Goal: Information Seeking & Learning: Learn about a topic

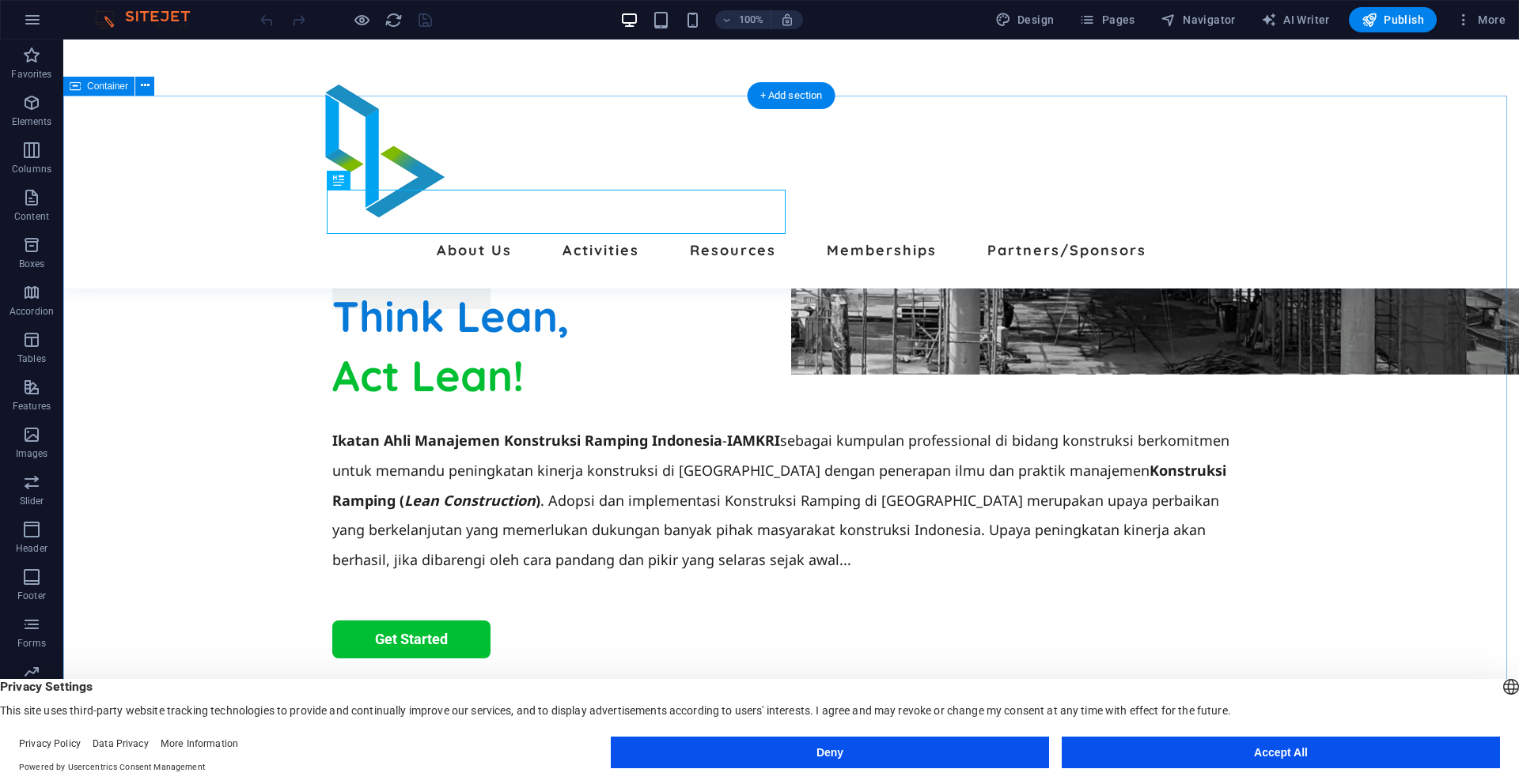
scroll to position [316, 0]
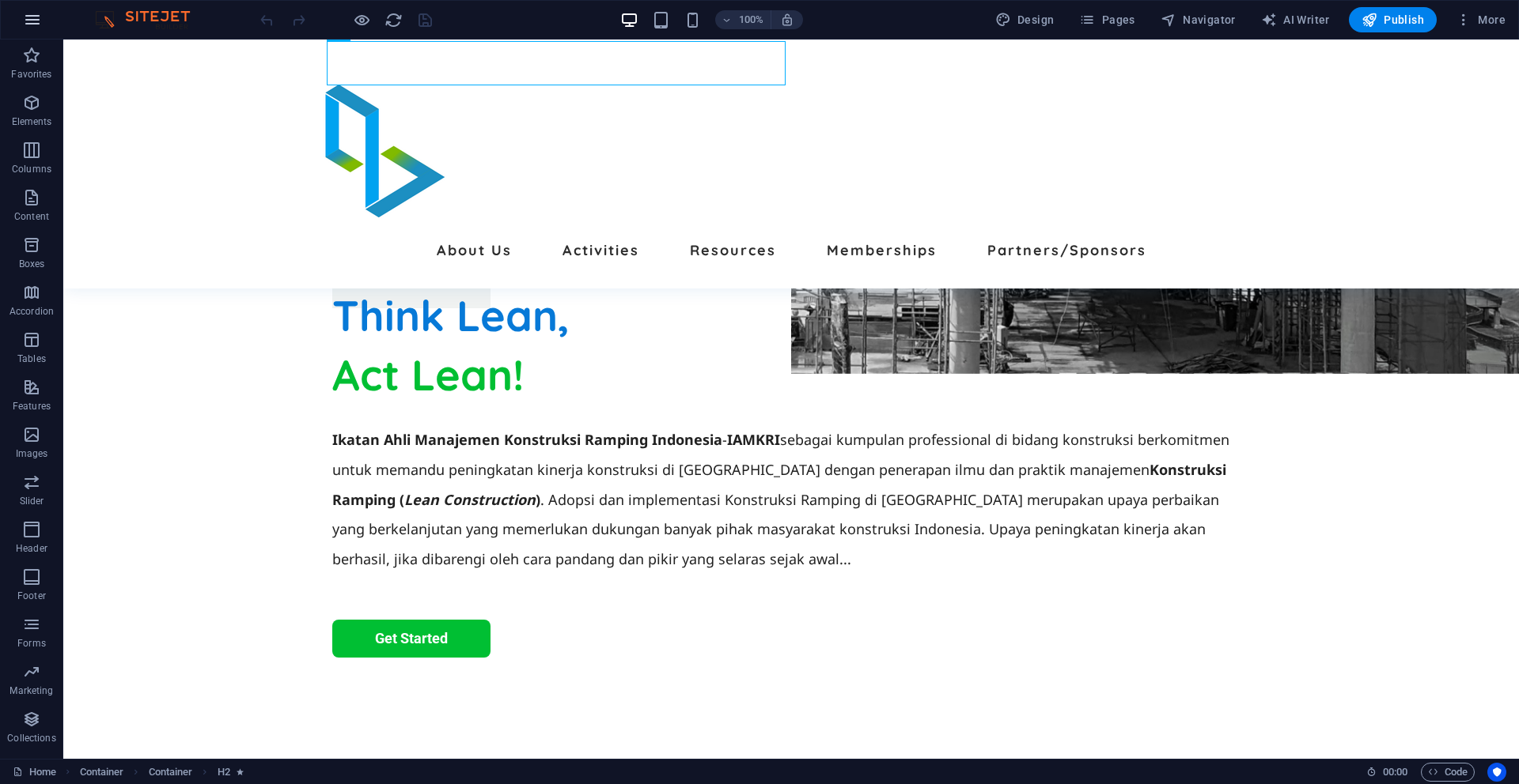
click at [0, 0] on button "button" at bounding box center [0, 0] width 0 height 0
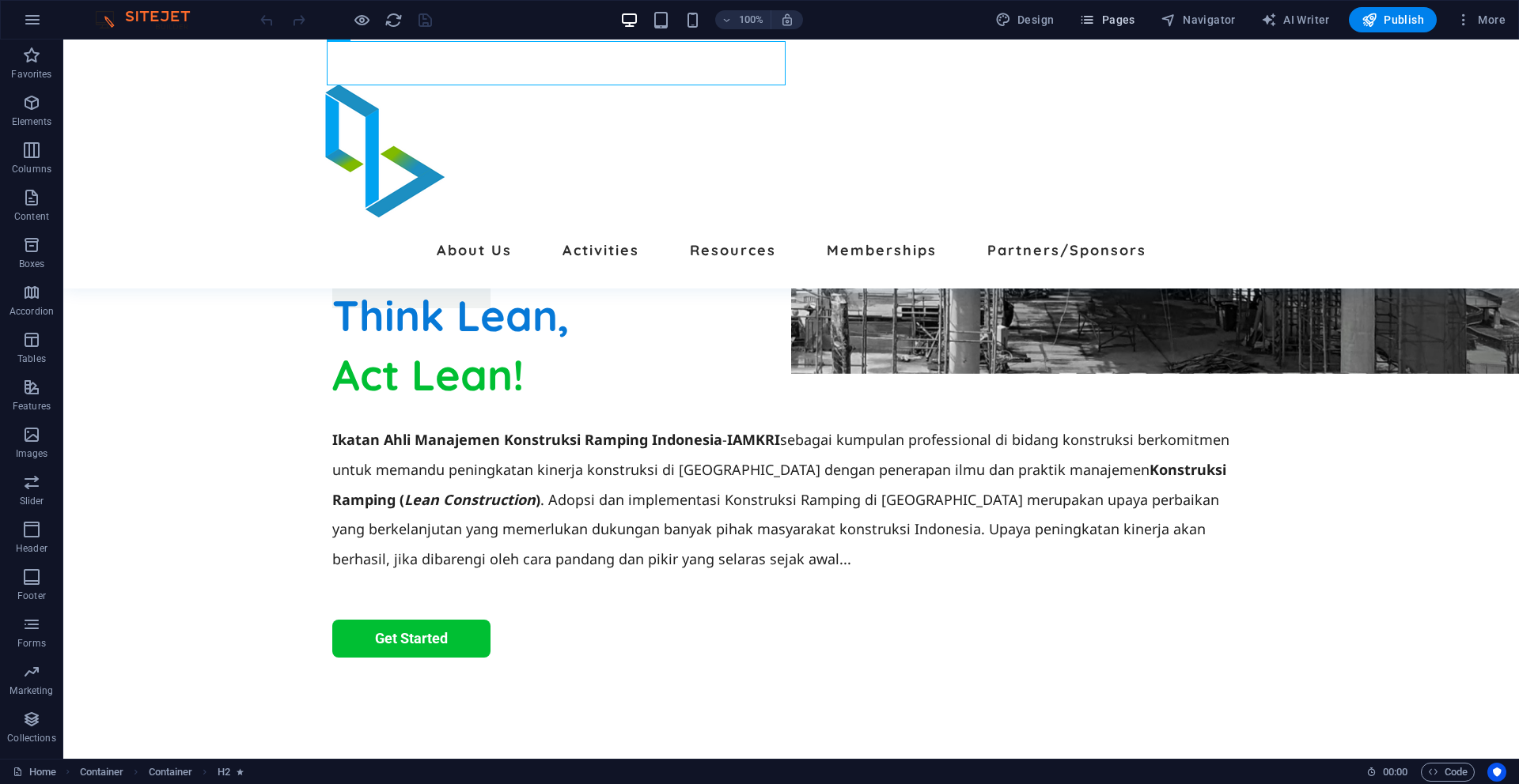
click at [1129, 18] on span "Pages" at bounding box center [1106, 20] width 55 height 16
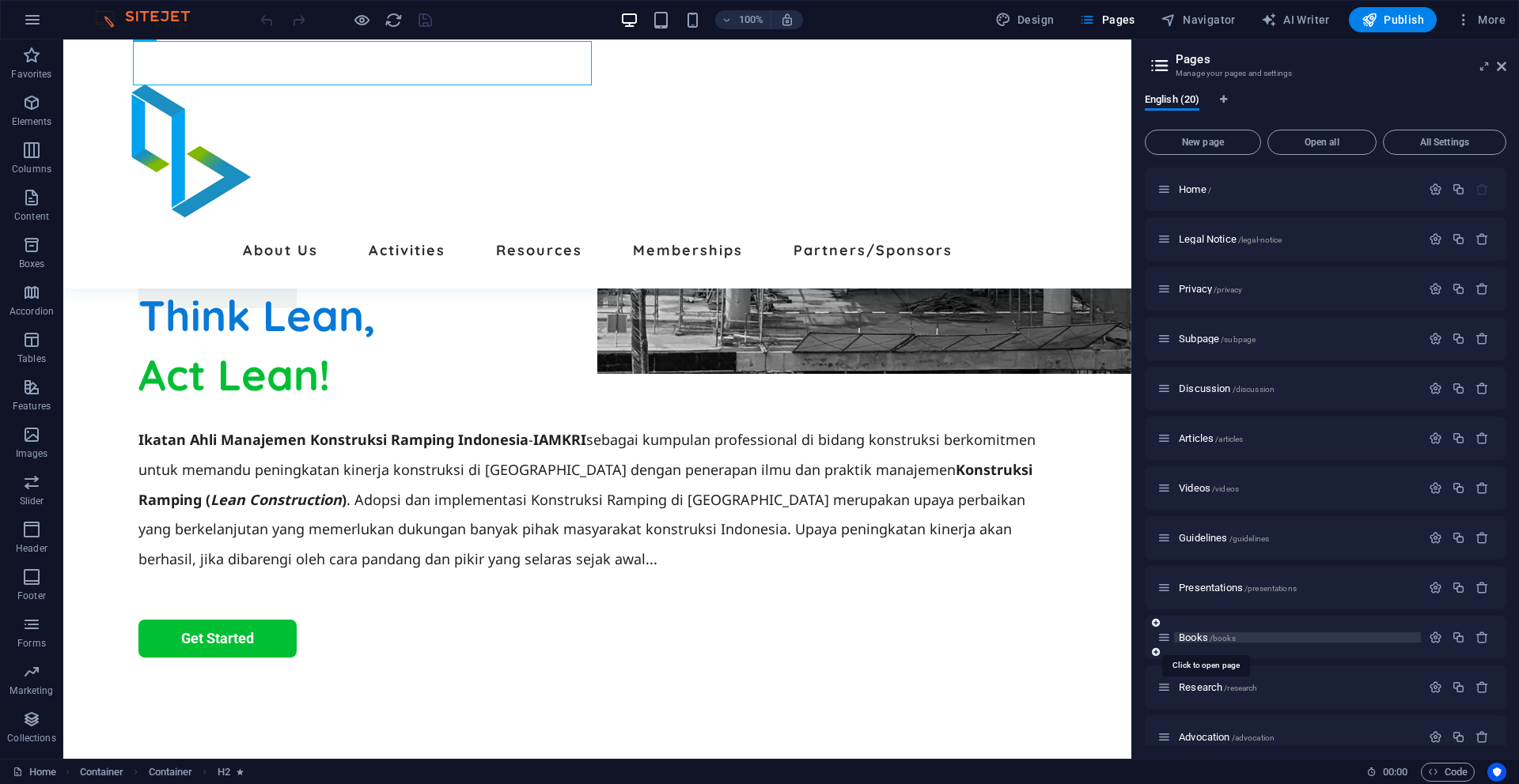
scroll to position [79, 0]
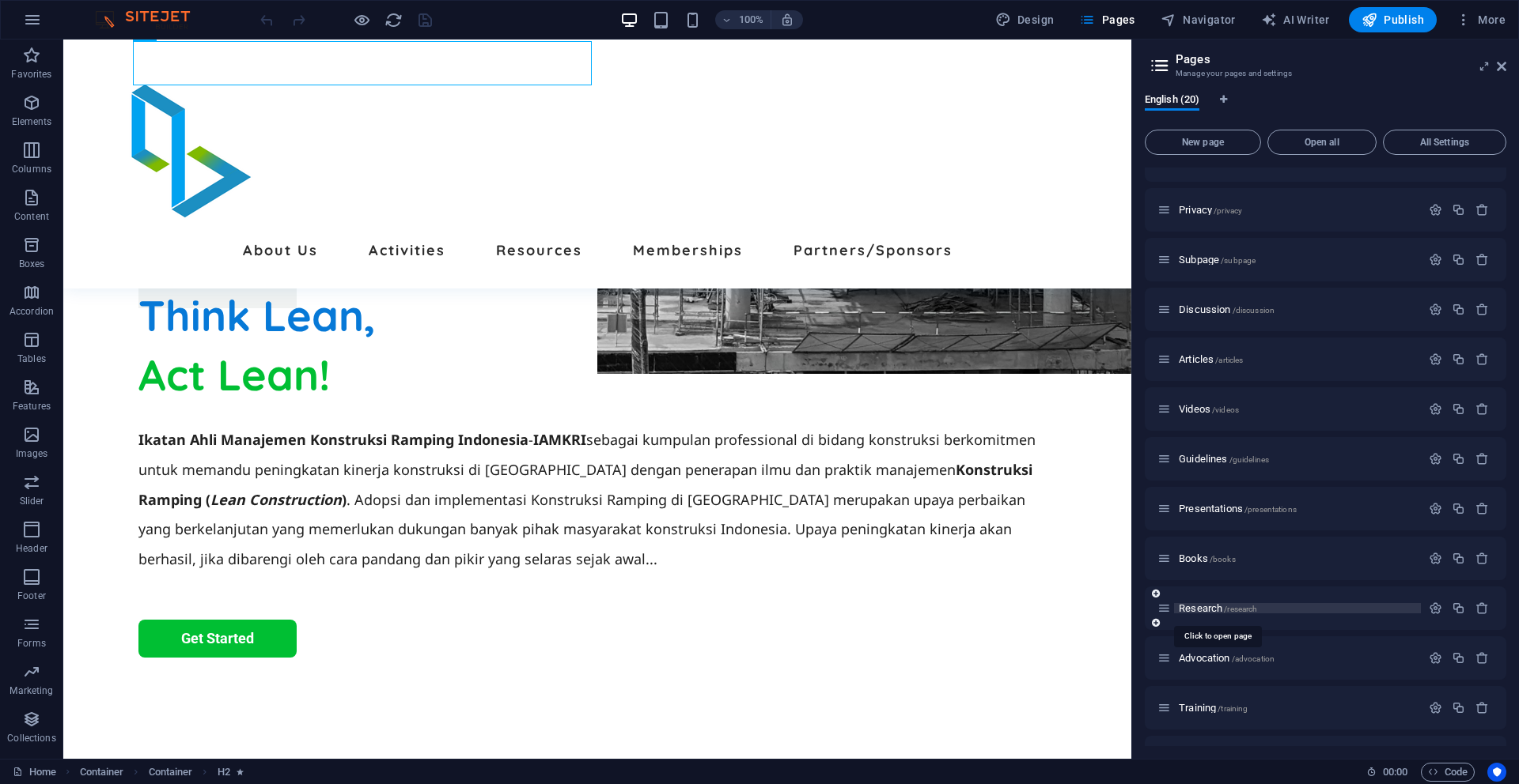
click at [1213, 608] on span "Research /research" at bounding box center [1217, 609] width 78 height 12
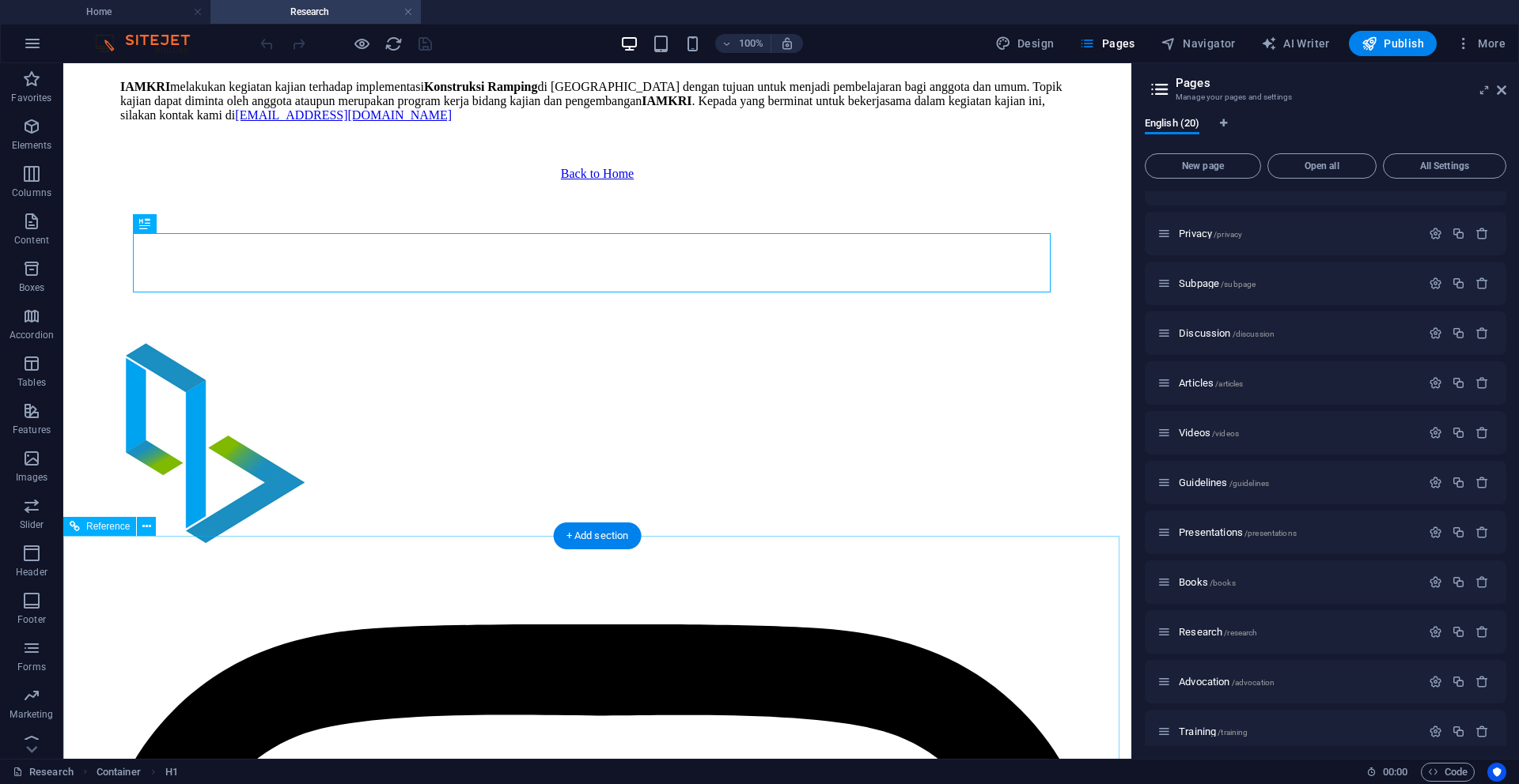
scroll to position [474, 0]
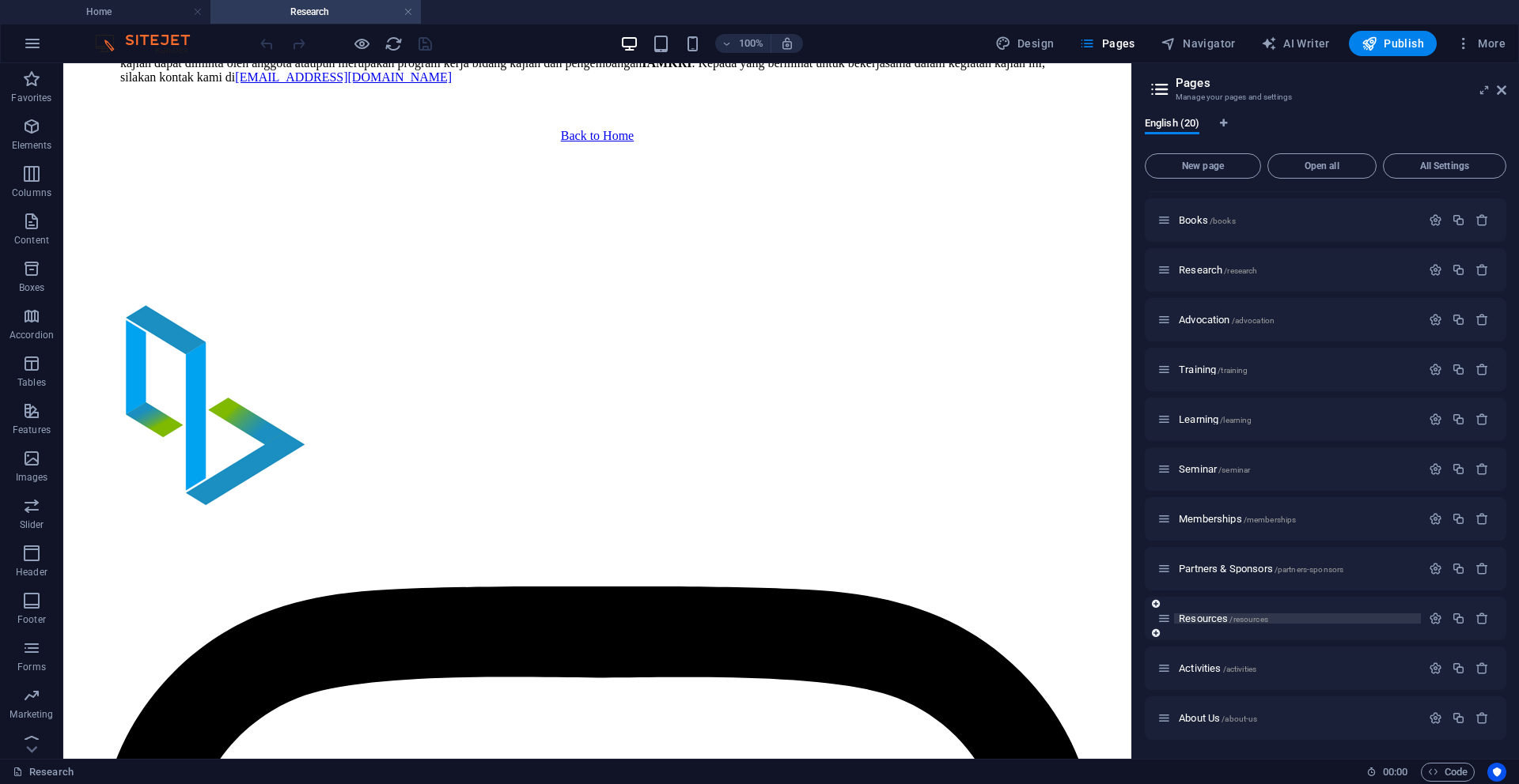
click at [1201, 617] on span "Resources /resources" at bounding box center [1224, 618] width 89 height 12
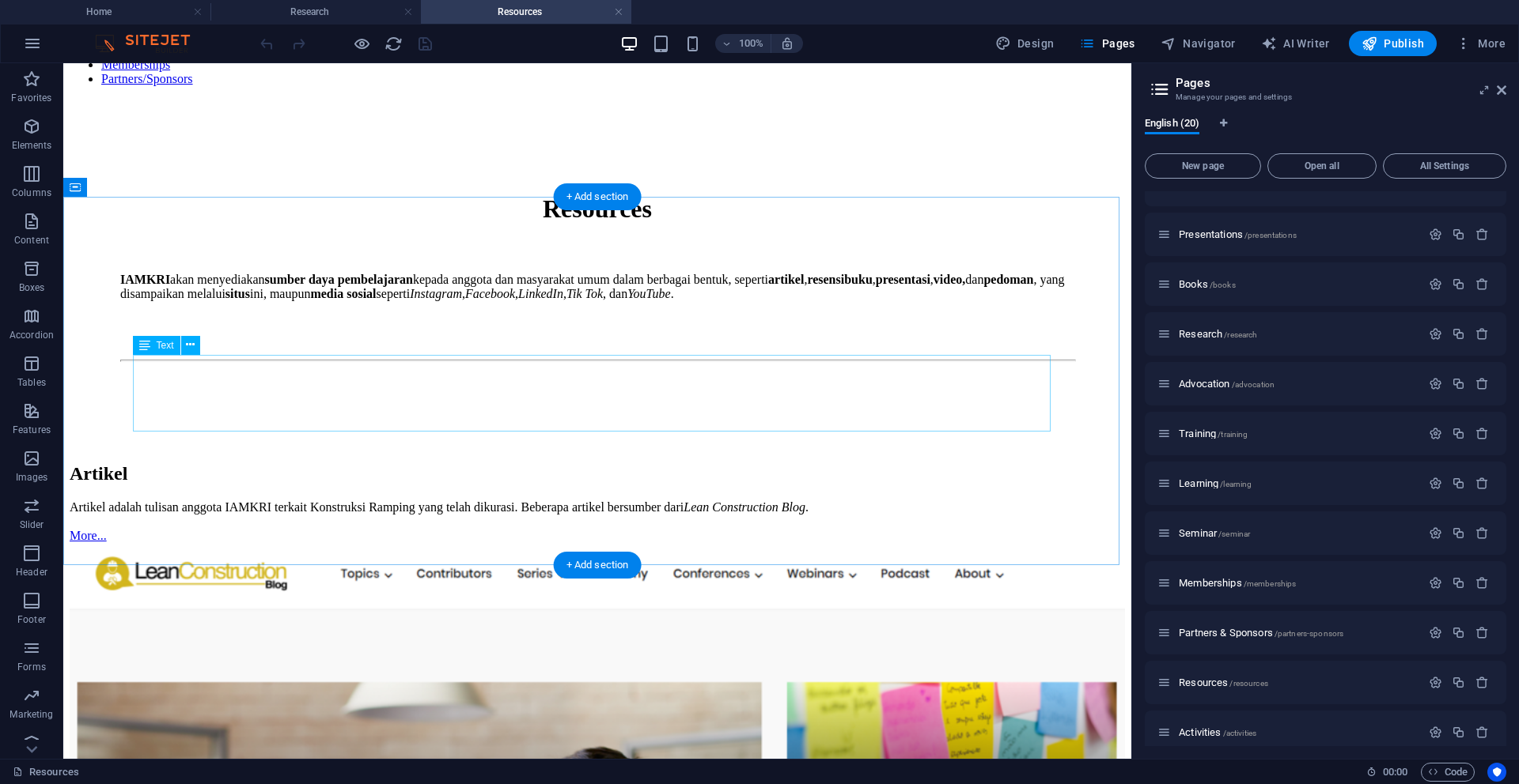
scroll to position [79, 0]
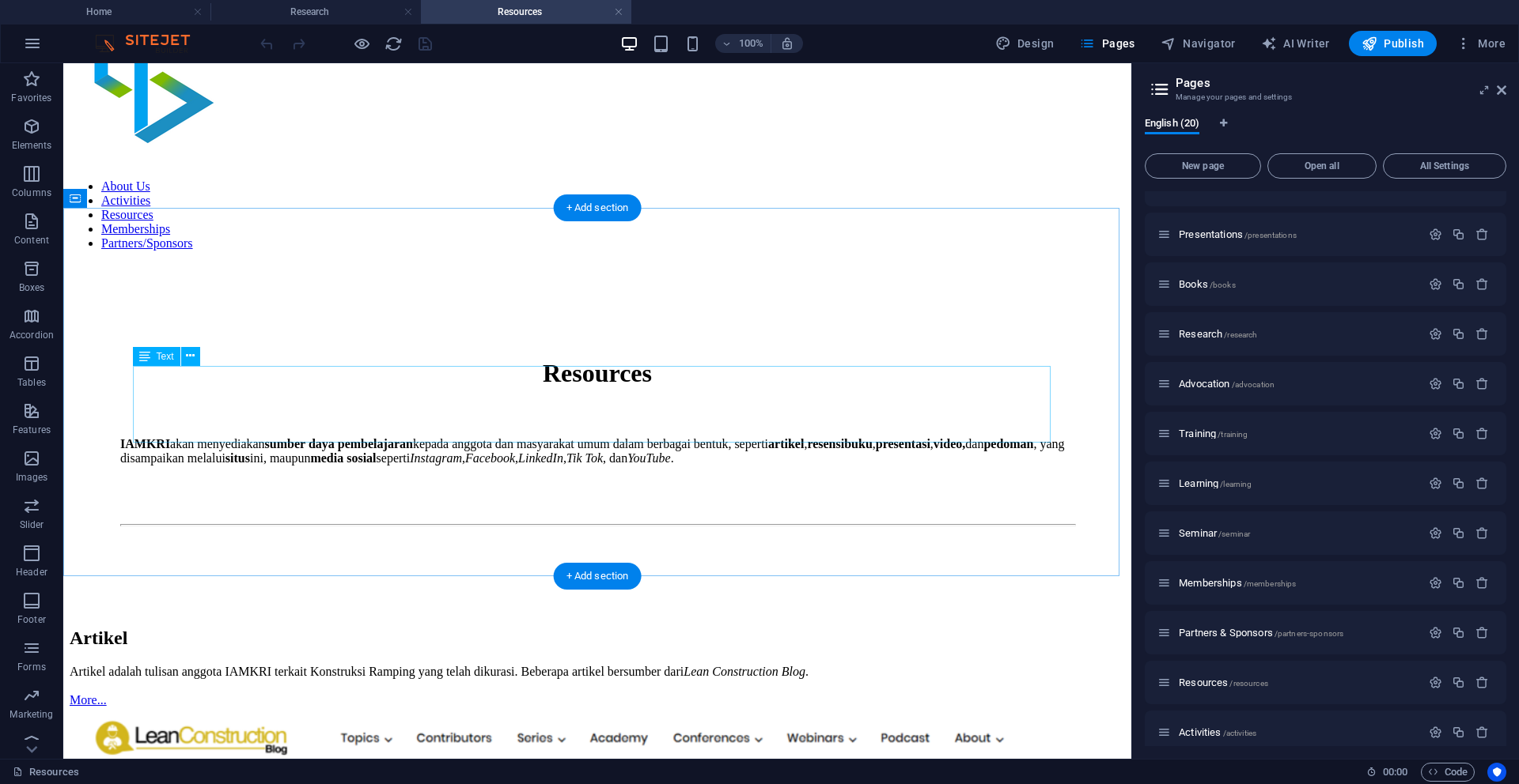
click at [280, 437] on div "IAMKRI akan menyediakan sumber daya pembelajaran kepada anggota dan masyarakat …" at bounding box center [597, 451] width 954 height 28
click at [218, 437] on div "IAMKRI akan menyediakan sumber daya pembelajaran kepada anggota dan masyarakat …" at bounding box center [597, 451] width 954 height 28
click at [200, 437] on div "IAMKRI akan menyediakan sumber daya pembelajaran kepada anggota dan masyarakat …" at bounding box center [597, 451] width 954 height 28
click at [150, 357] on div "Text" at bounding box center [157, 357] width 47 height 19
click at [190, 359] on icon at bounding box center [190, 356] width 9 height 17
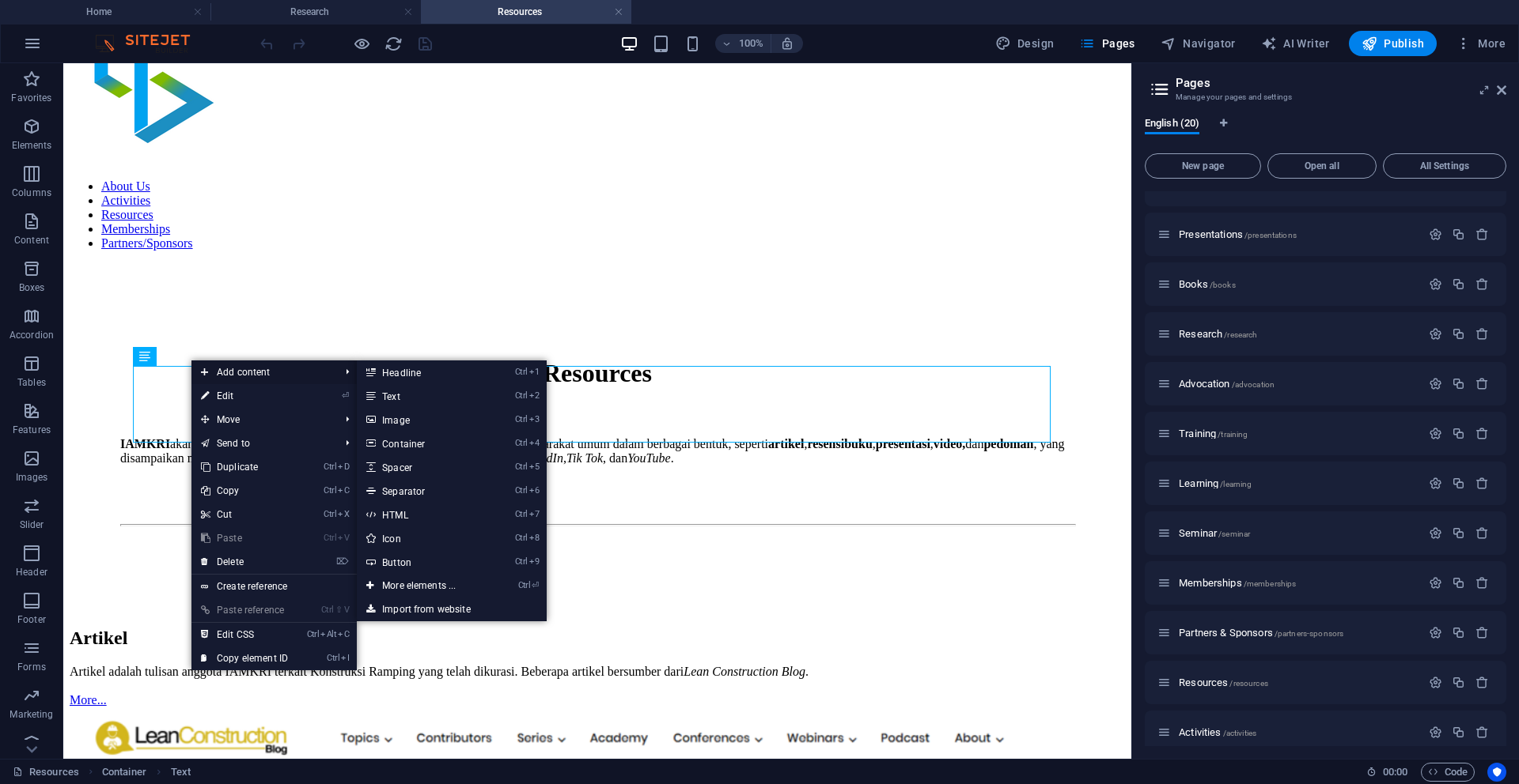
click at [212, 383] on span "Add content" at bounding box center [262, 371] width 142 height 24
click at [210, 387] on link "⏎ Edit" at bounding box center [244, 396] width 106 height 24
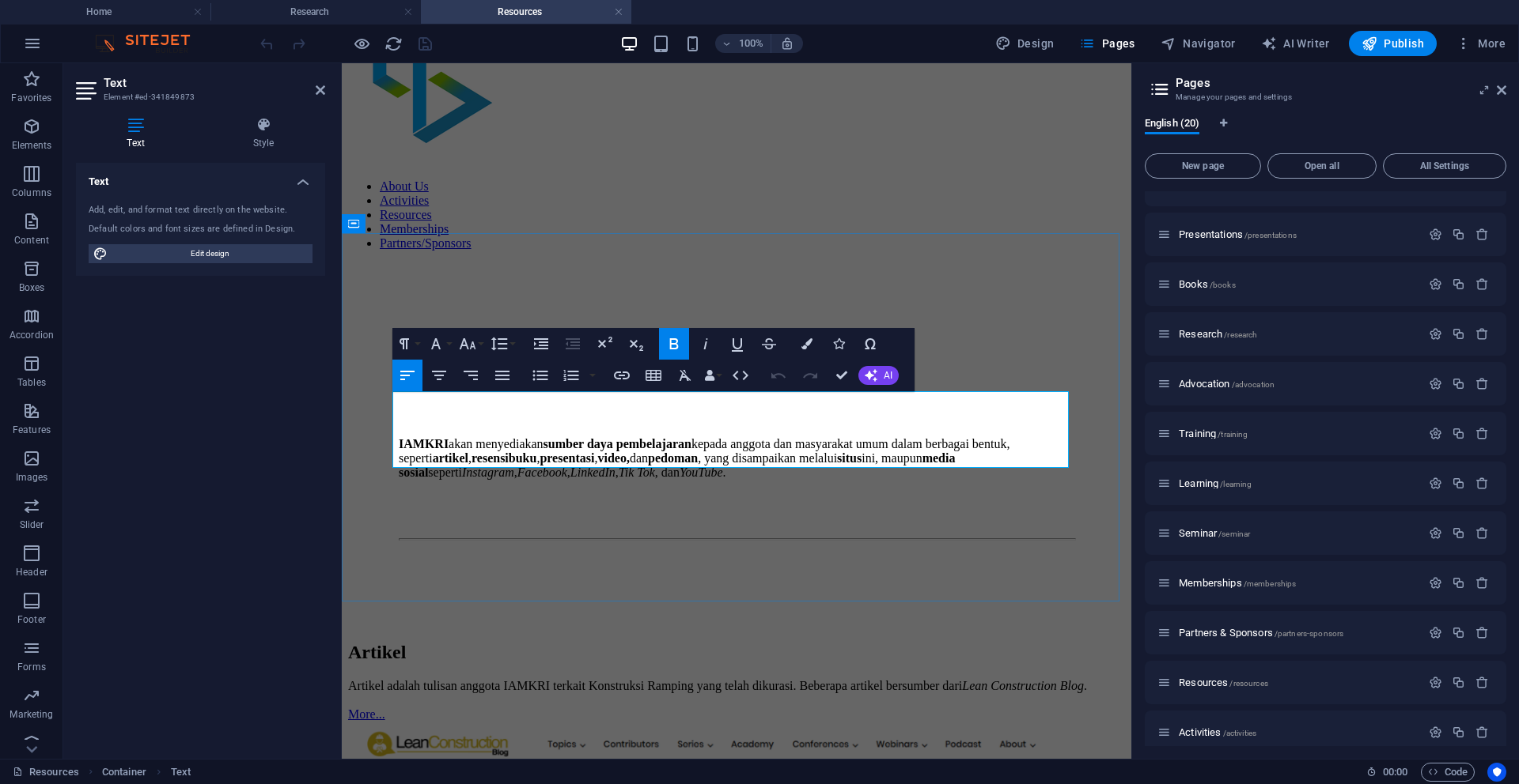
click at [572, 443] on p "IAMKRI akan menyediakan sumber daya pembelajaran kepada anggota dan masyarakat …" at bounding box center [736, 458] width 676 height 43
copy p "IAMKRI akan menyediakan sumber daya pembelajaran kepada anggota dan masyarakat …"
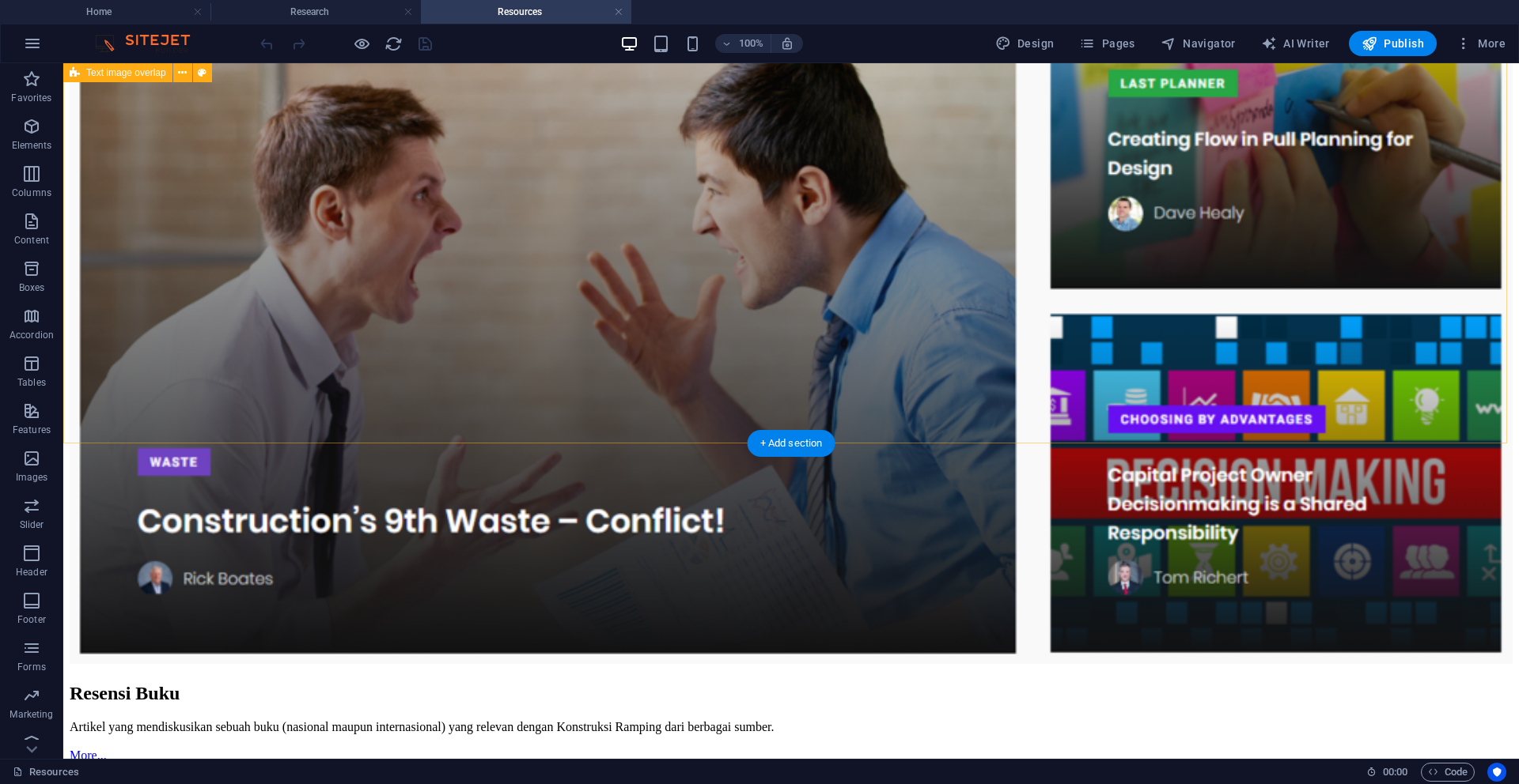
scroll to position [790, 0]
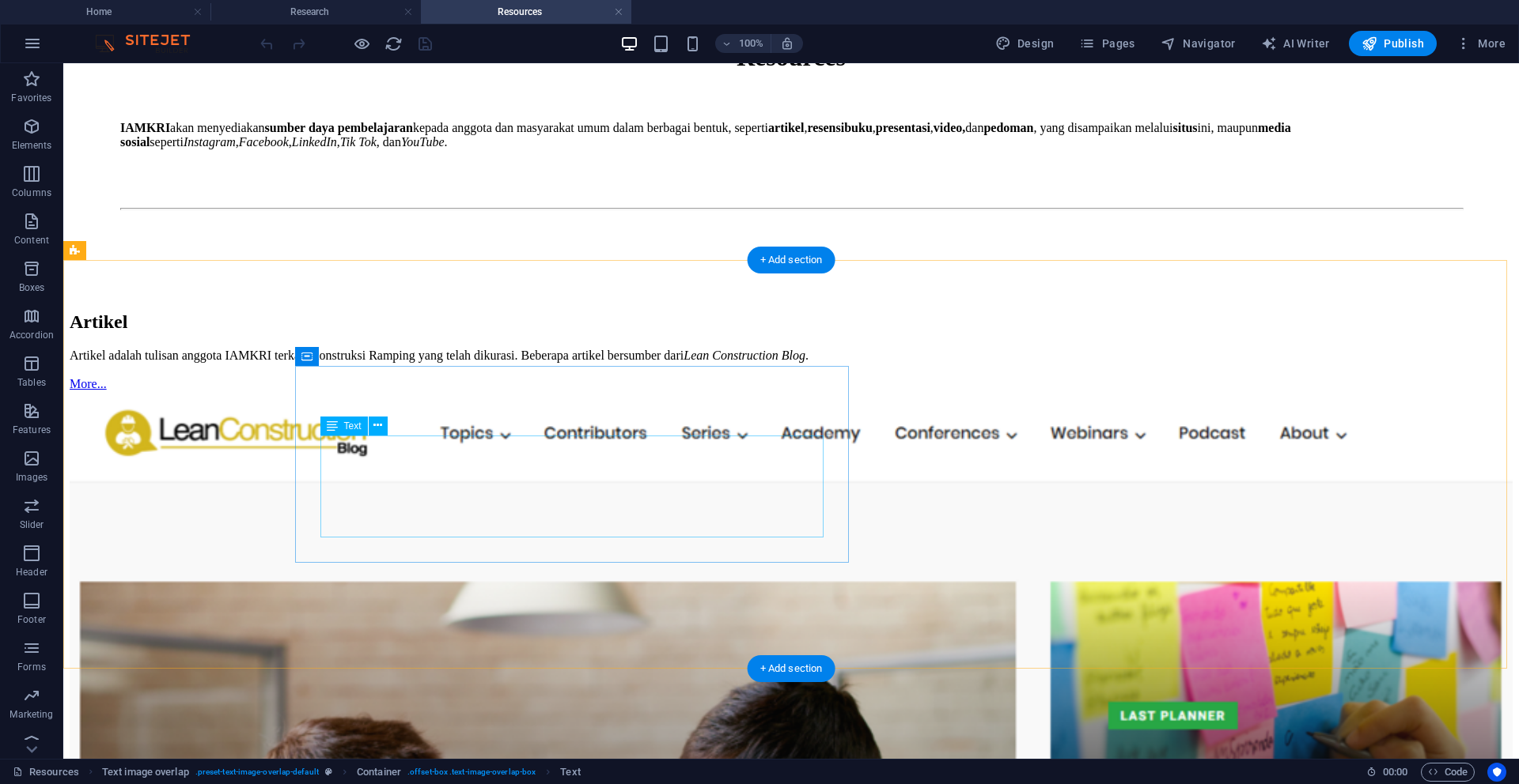
scroll to position [237, 0]
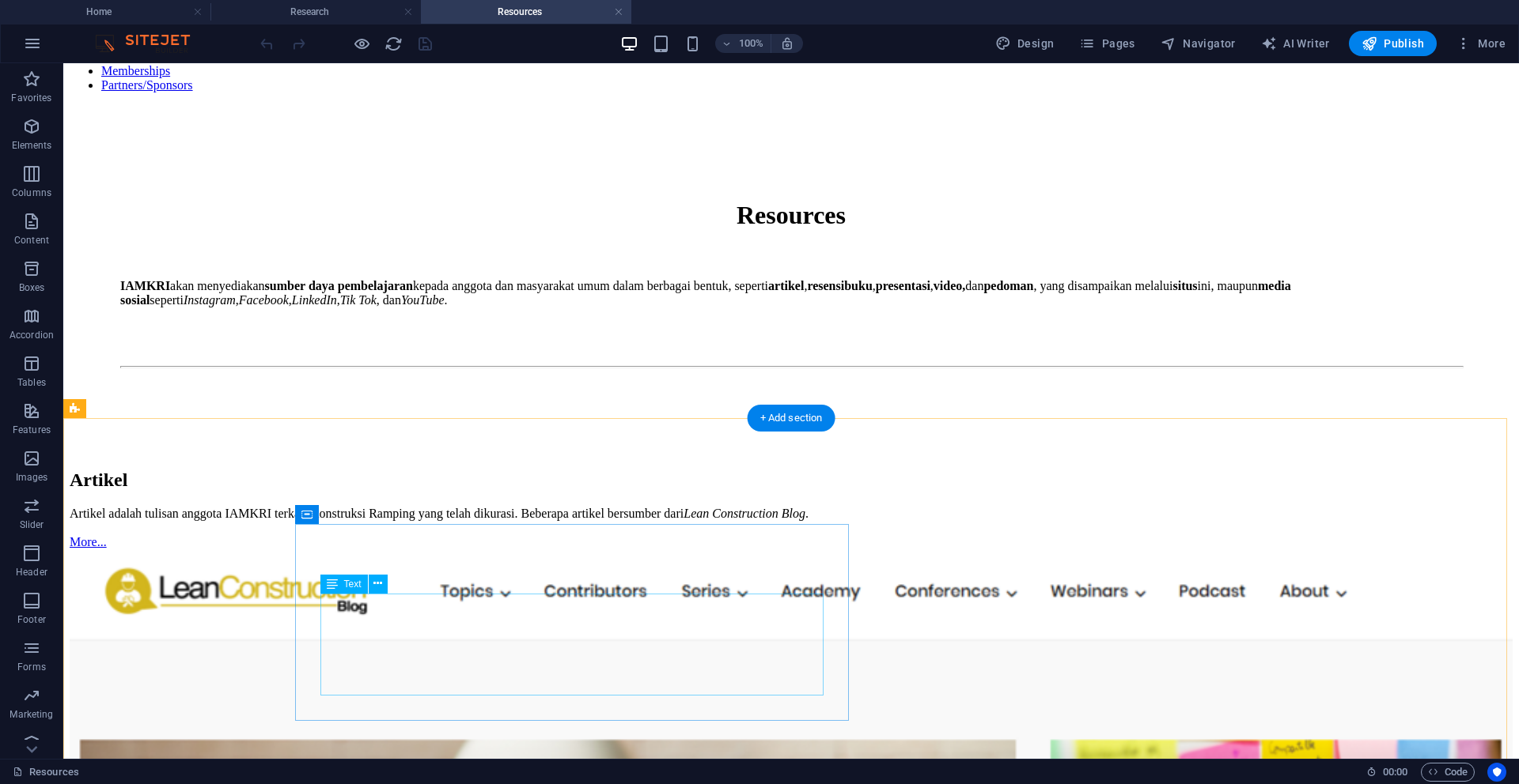
click at [733, 549] on div "Artikel adalah tulisan anggota IAMKRI terkait Konstruksi Ramping yang telah dik…" at bounding box center [791, 527] width 1443 height 43
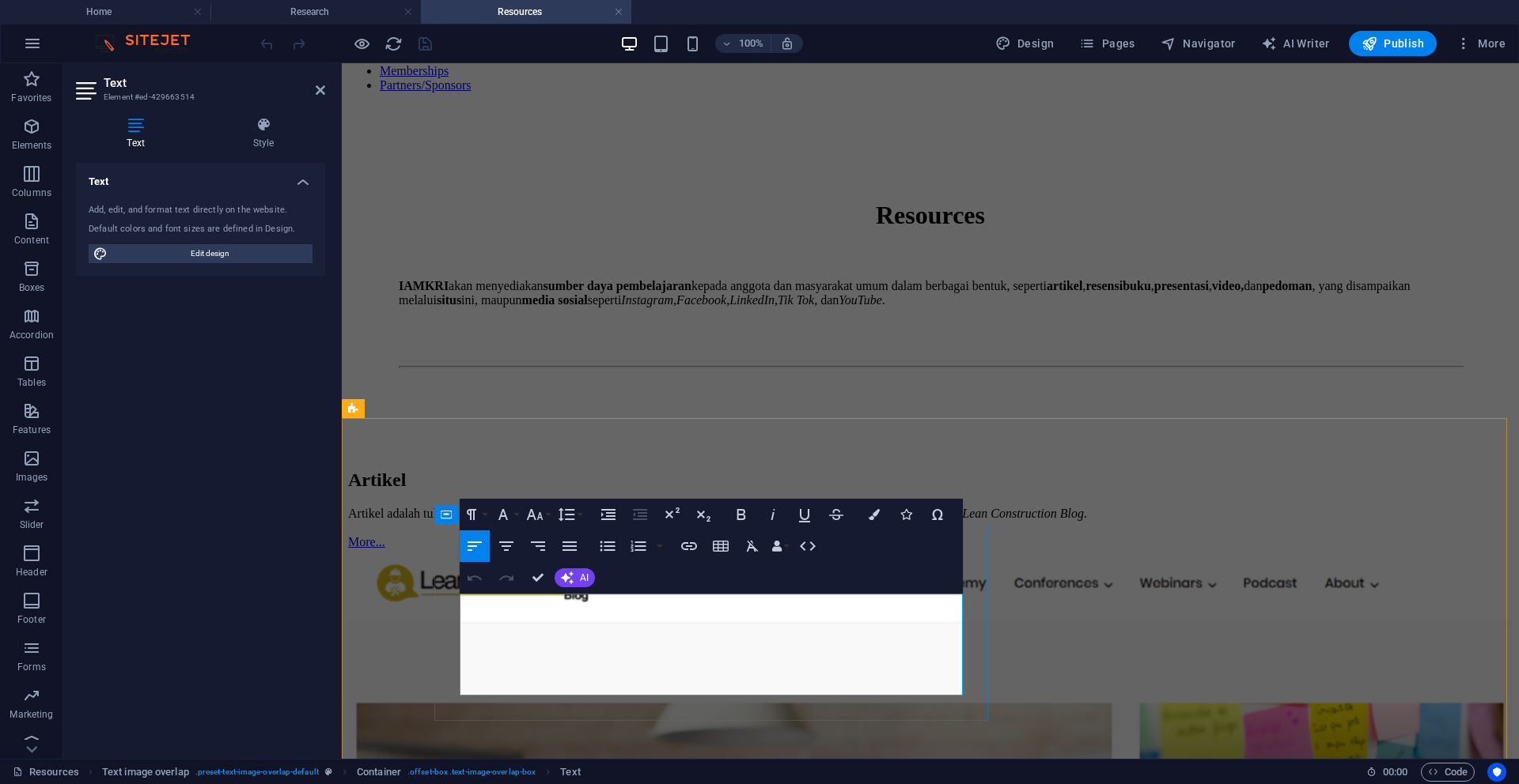
click at [539, 521] on p "Artikel adalah tulisan anggota IAMKRI terkait Konstruksi Ramping yang telah dik…" at bounding box center [930, 513] width 1164 height 14
copy div "Artikel adalah tulisan anggota IAMKRI terkait Konstruksi Ramping yang telah dik…"
click at [1479, 332] on div "Resources IAMKRI akan menyediakan sumber daya pembelajaran kepada anggota dan m…" at bounding box center [930, 279] width 1164 height 349
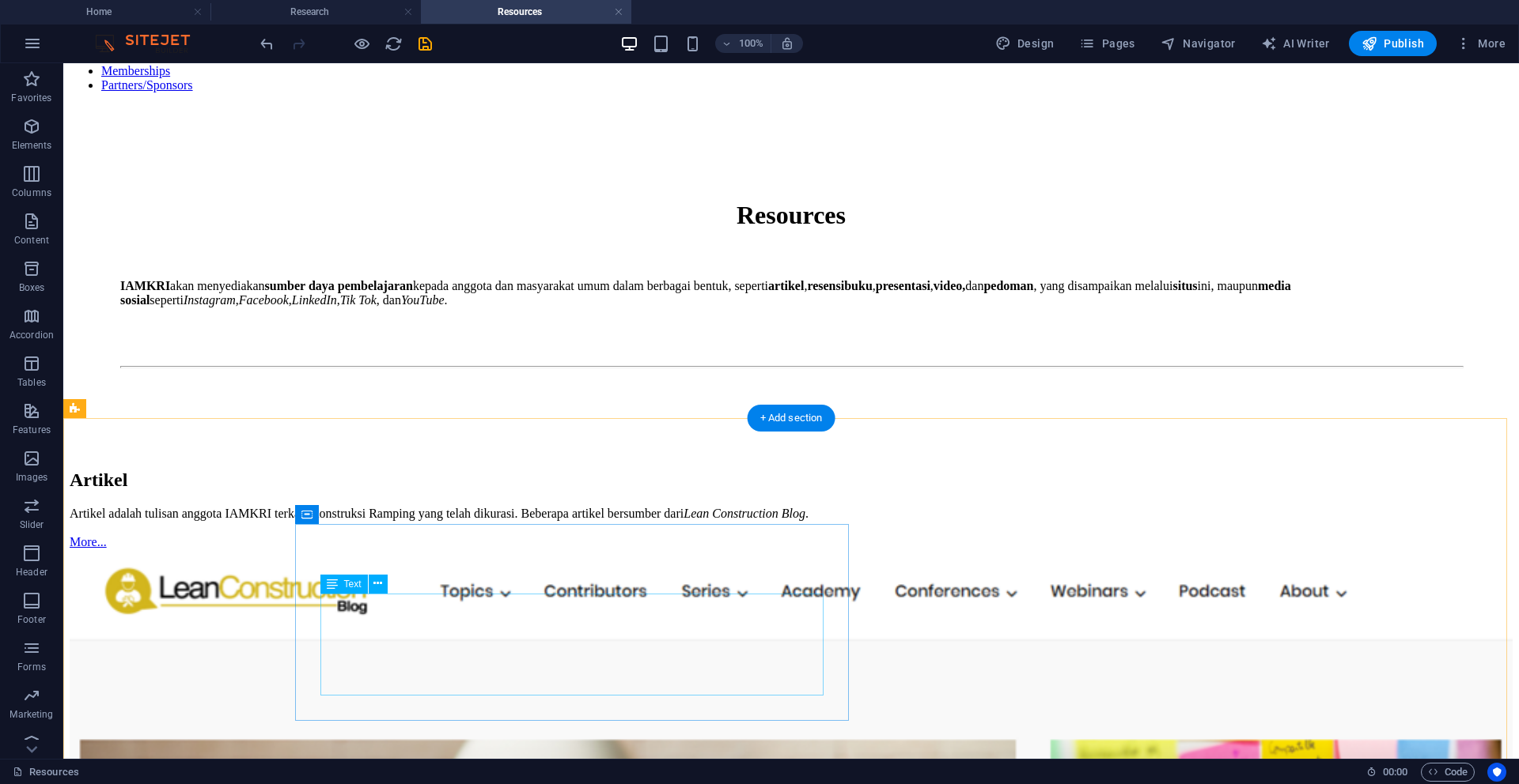
click at [451, 549] on div "Artikel adalah tulisan anggota IAMKRI terkait Konstruksi Ramping yang telah dik…" at bounding box center [791, 527] width 1443 height 43
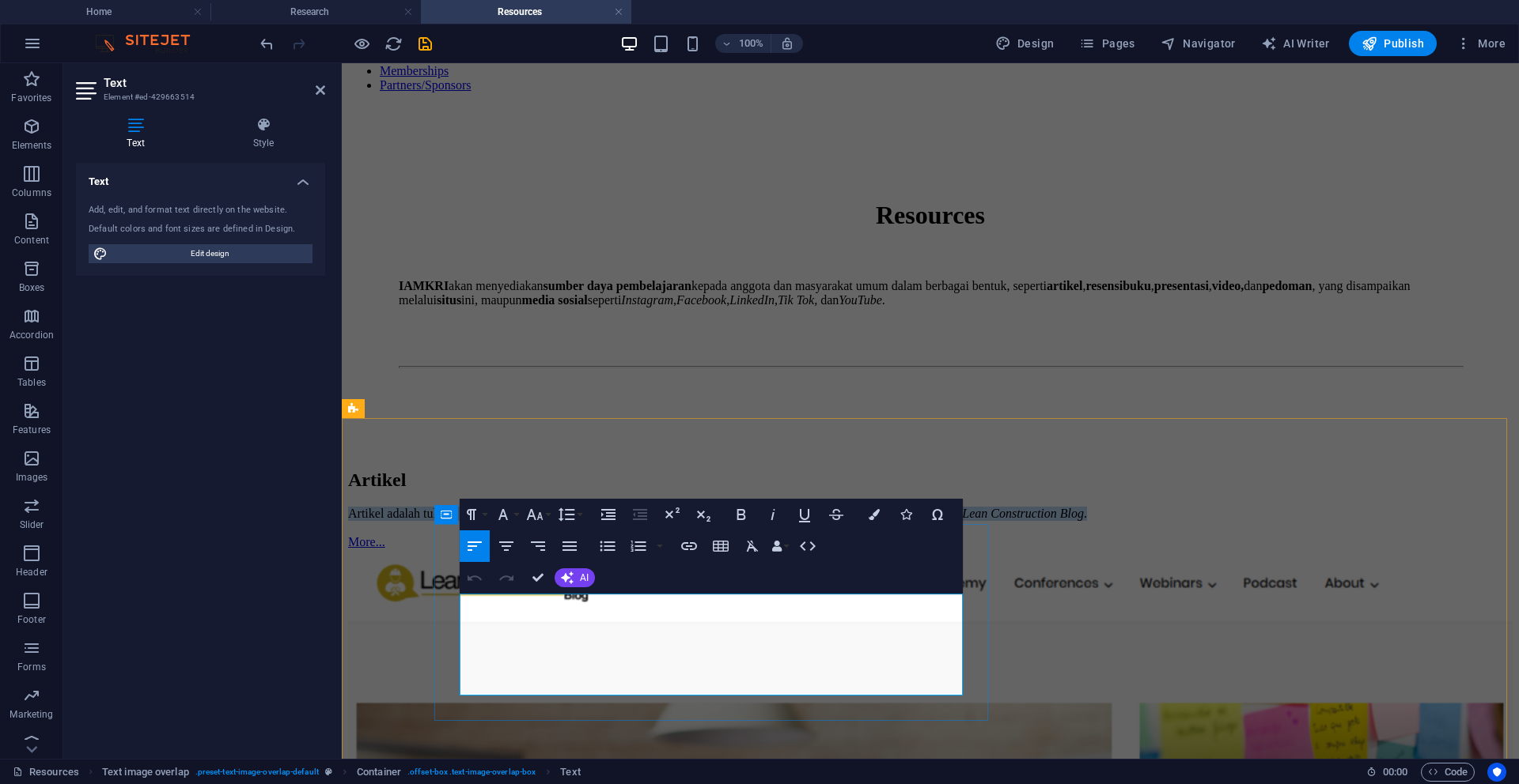
drag, startPoint x: 878, startPoint y: 629, endPoint x: 463, endPoint y: 615, distance: 415.2
click at [463, 521] on p "Artikel adalah tulisan anggota IAMKRI terkait Konstruksi Ramping yang telah dik…" at bounding box center [930, 513] width 1164 height 14
copy p "Artikel adalah tulisan anggota IAMKRI terkait Konstruksi Ramping yang telah dik…"
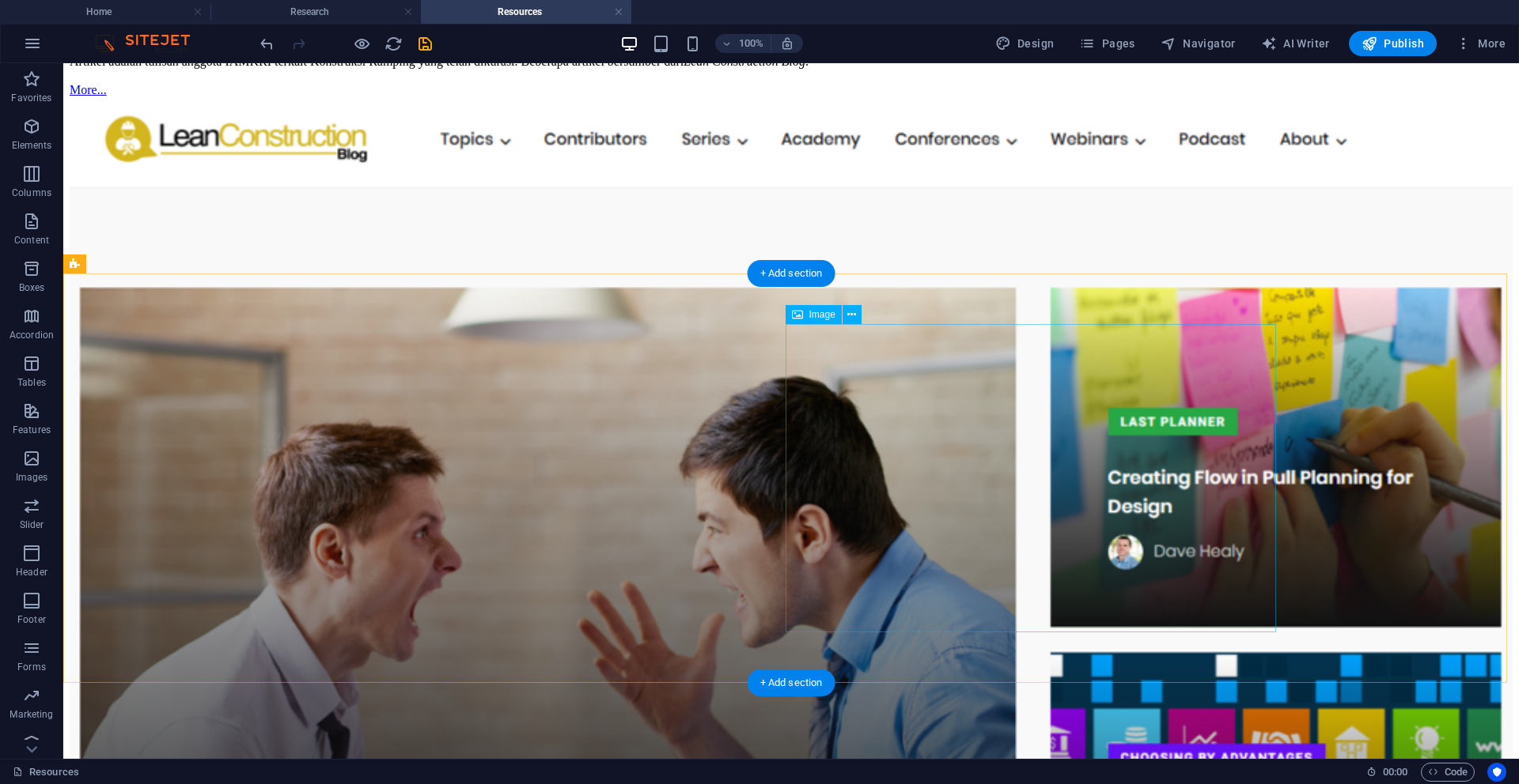
scroll to position [790, 0]
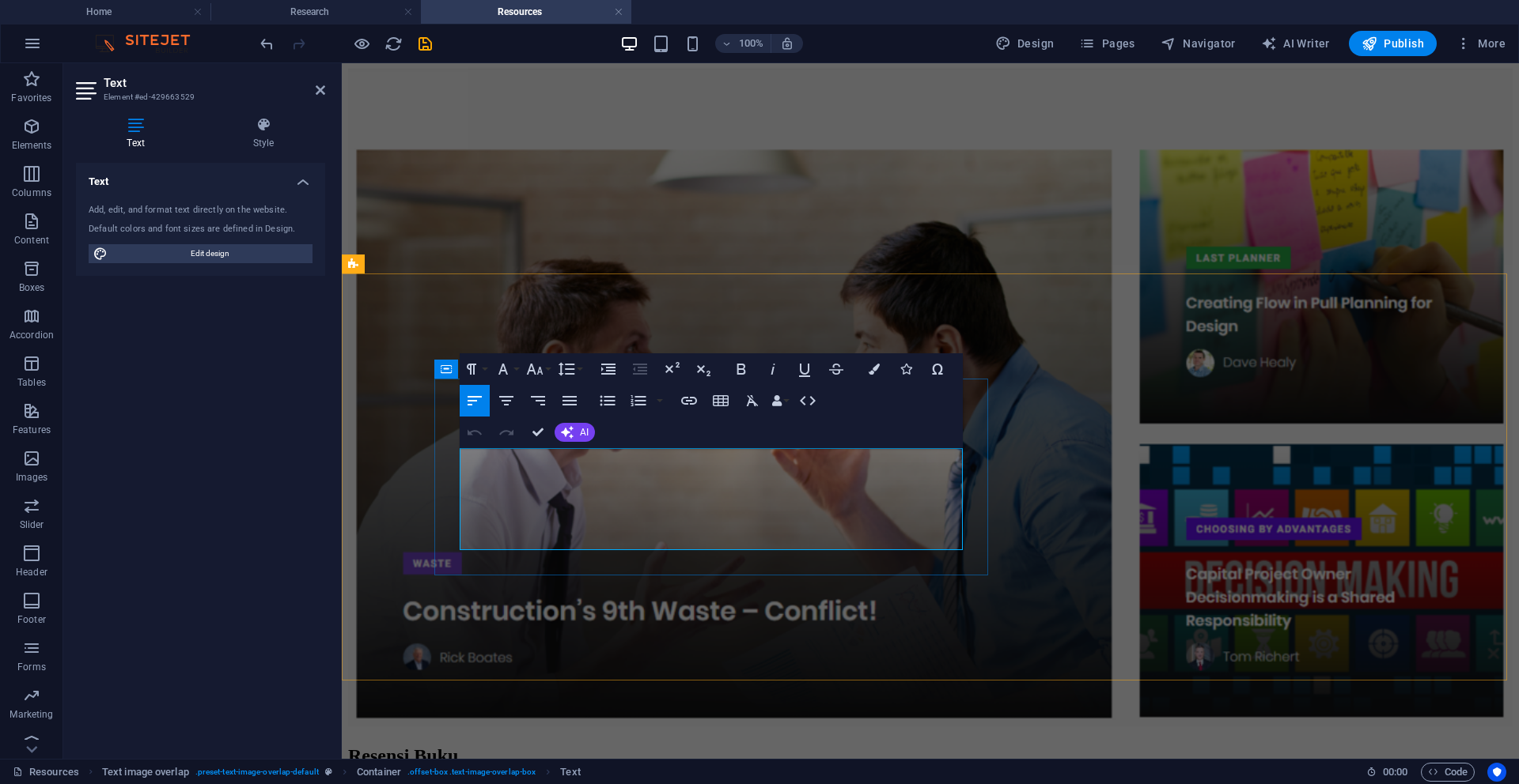
drag, startPoint x: 830, startPoint y: 486, endPoint x: 463, endPoint y: 465, distance: 367.6
click at [463, 782] on p "Artikel yang mendiskusikan sebuah buku (nasional maupun internasional) yang rel…" at bounding box center [930, 789] width 1164 height 14
click at [263, 501] on div "Text Add, edit, and format text directly on the website. Default colors and fon…" at bounding box center [201, 455] width 249 height 583
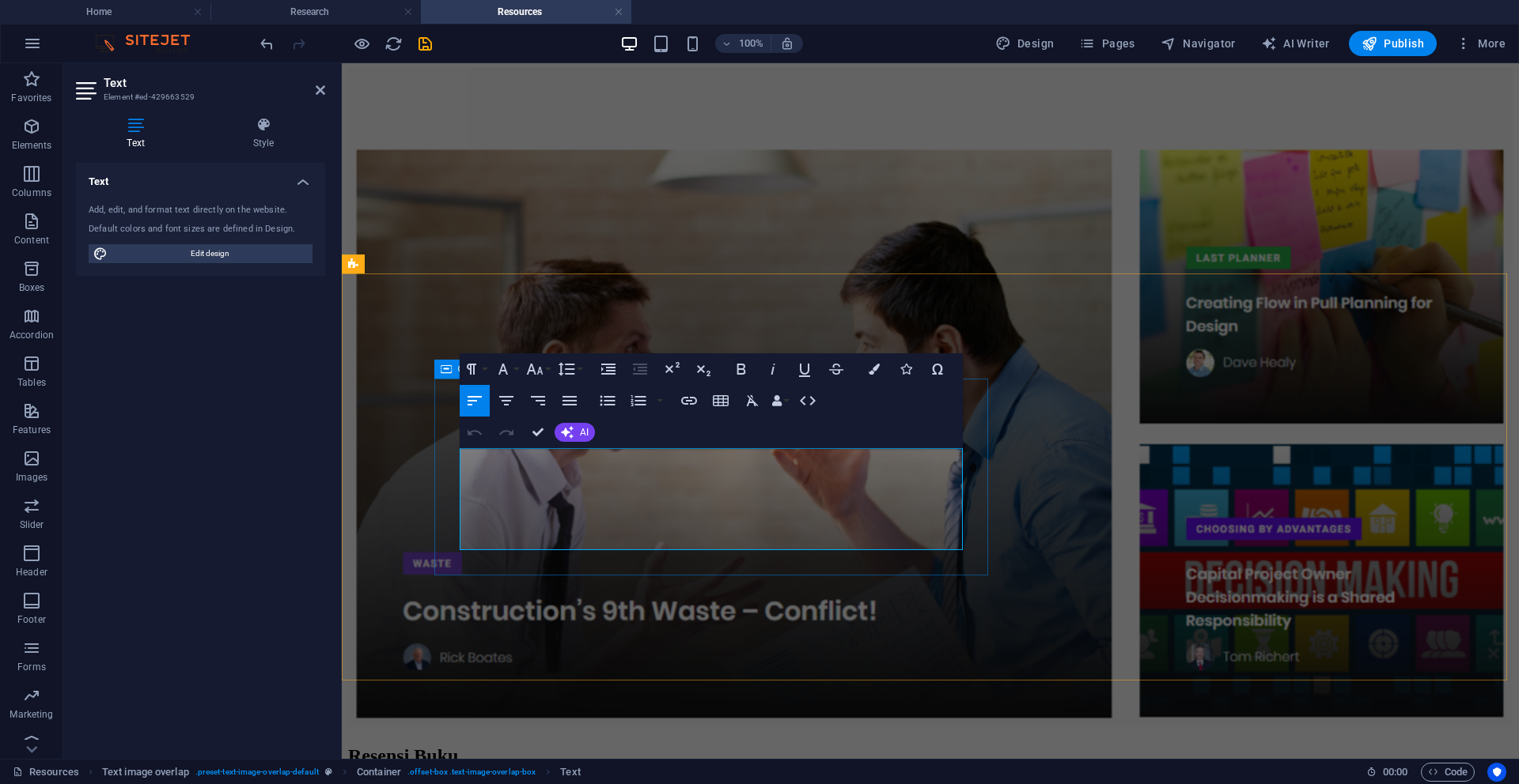
drag, startPoint x: 841, startPoint y: 489, endPoint x: 456, endPoint y: 468, distance: 385.6
click at [456, 745] on div "Resensi Buku Artikel yang mendiskusikan sebuah buku (nasional maupun internasio…" at bounding box center [930, 785] width 1164 height 80
copy p "Artikel yang mendiskusikan sebuah buku (nasional maupun internasional) yang rel…"
click at [449, 503] on icon "button" at bounding box center [450, 498] width 19 height 19
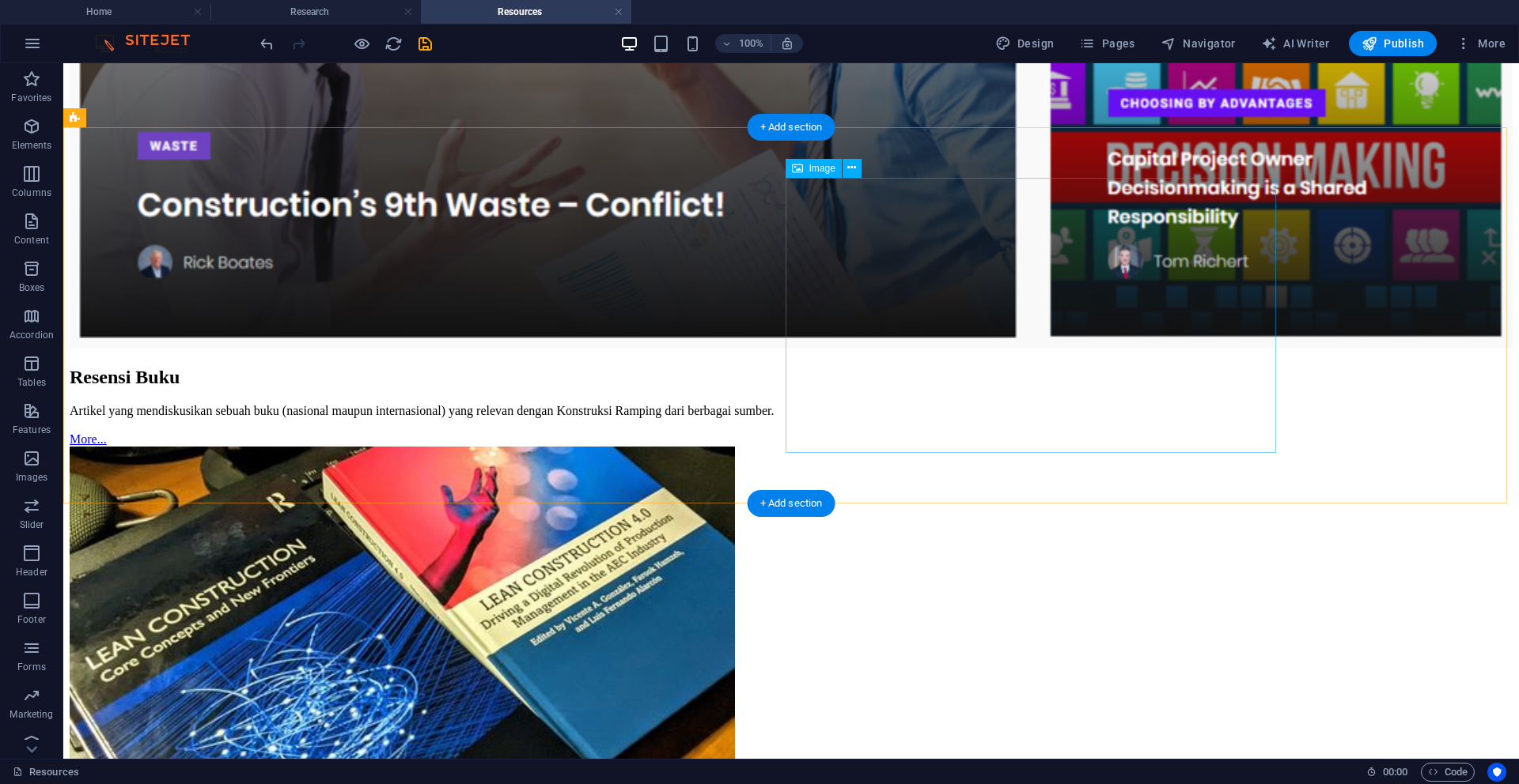
scroll to position [1106, 0]
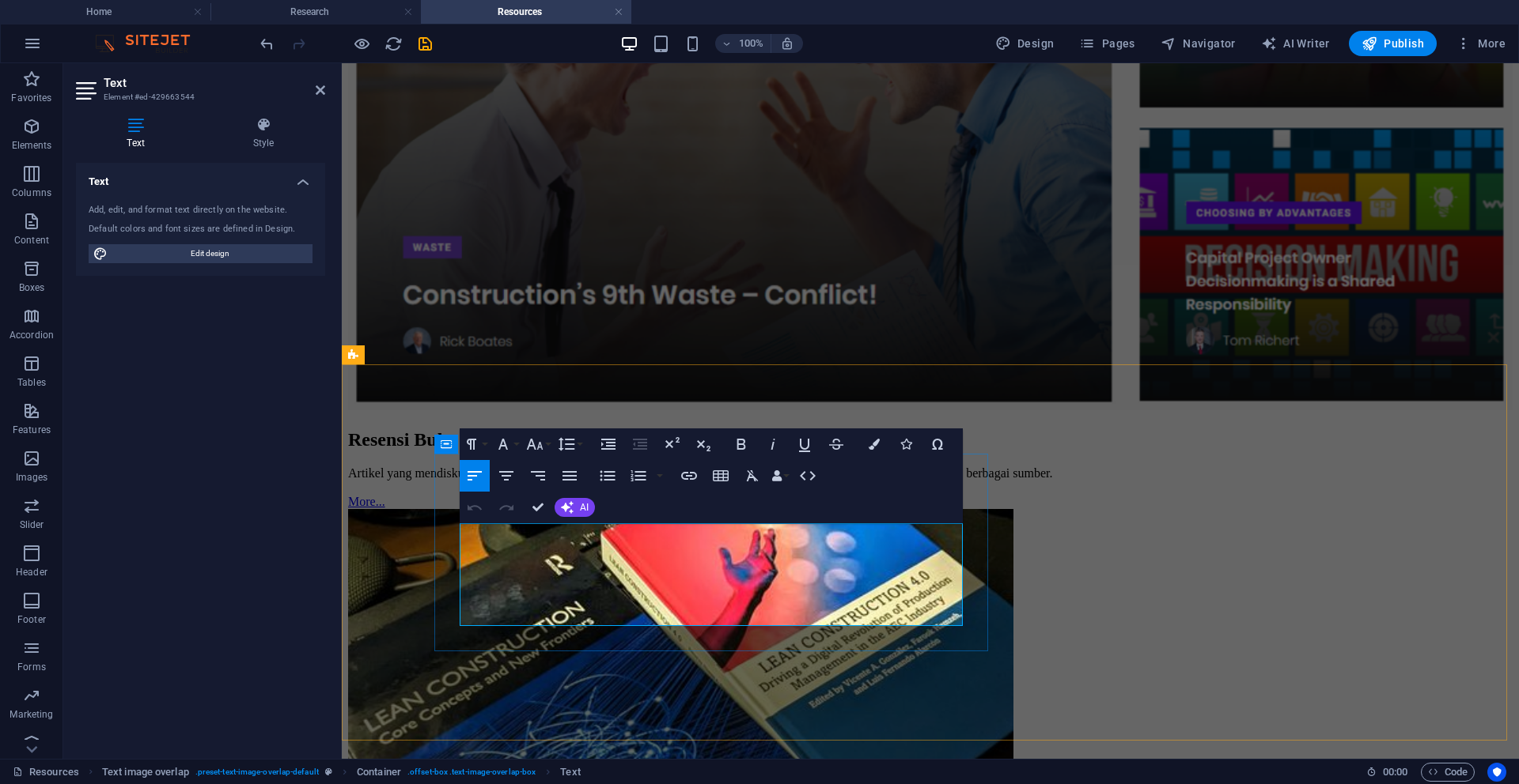
drag, startPoint x: 694, startPoint y: 561, endPoint x: 463, endPoint y: 533, distance: 232.7
copy p "[PERSON_NAME] presentasi terkait Konstruksi Ramping yang dipresentasikan oleh a…"
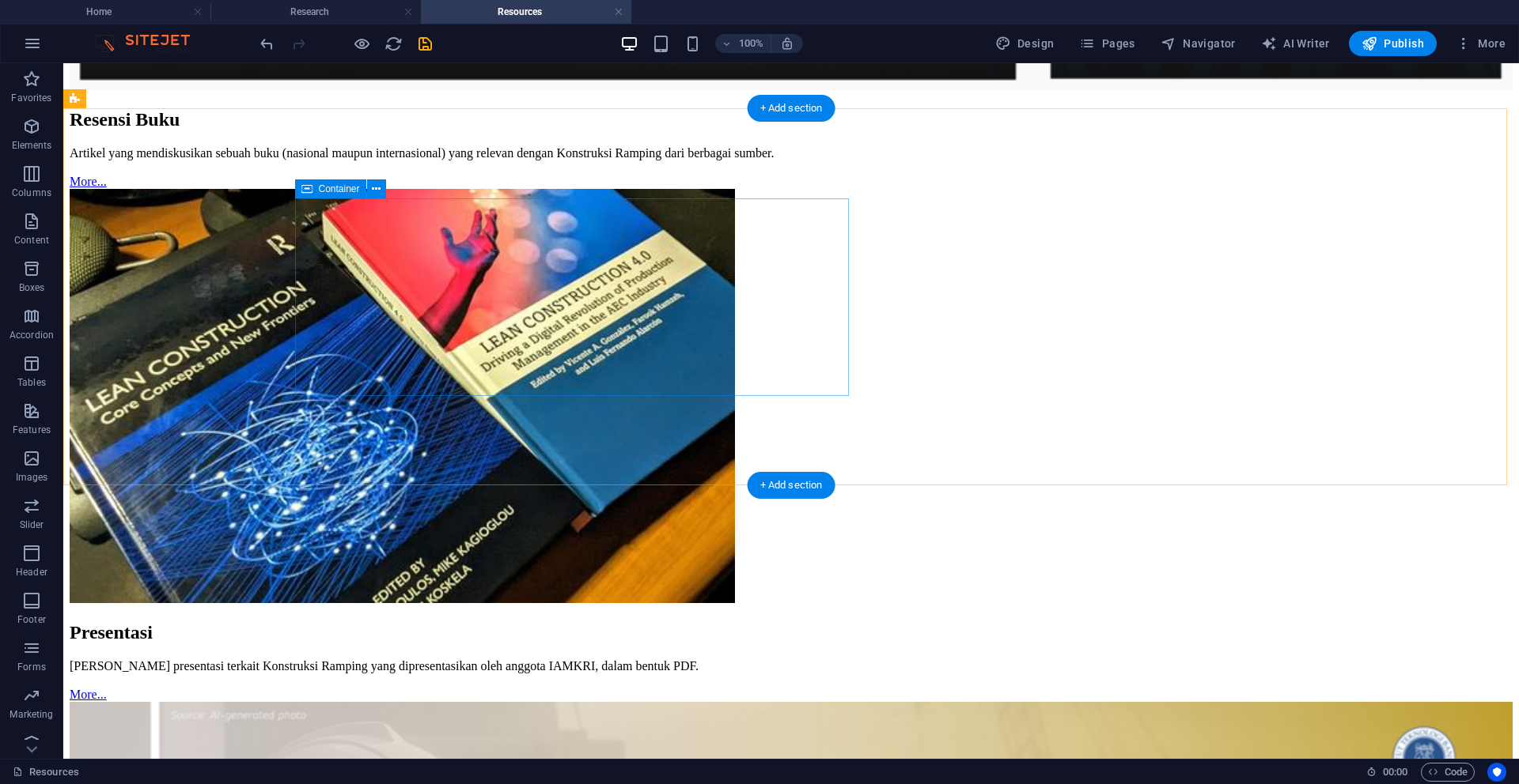
scroll to position [1501, 0]
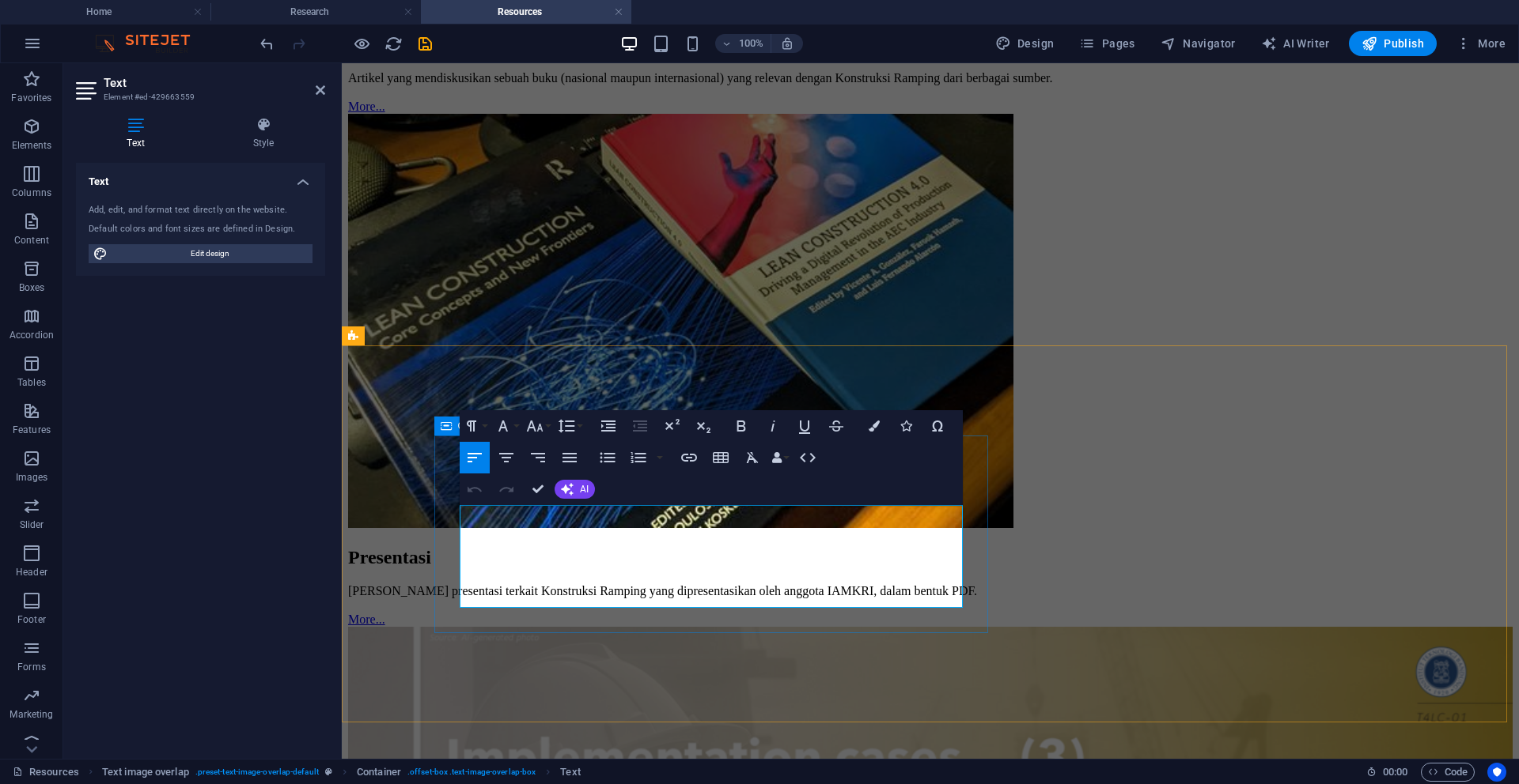
drag, startPoint x: 809, startPoint y: 543, endPoint x: 440, endPoint y: 510, distance: 370.5
copy p "Video yang diproduksi oleh anggota IAMKRI terkait dengan Konstruksi Ramping yan…"
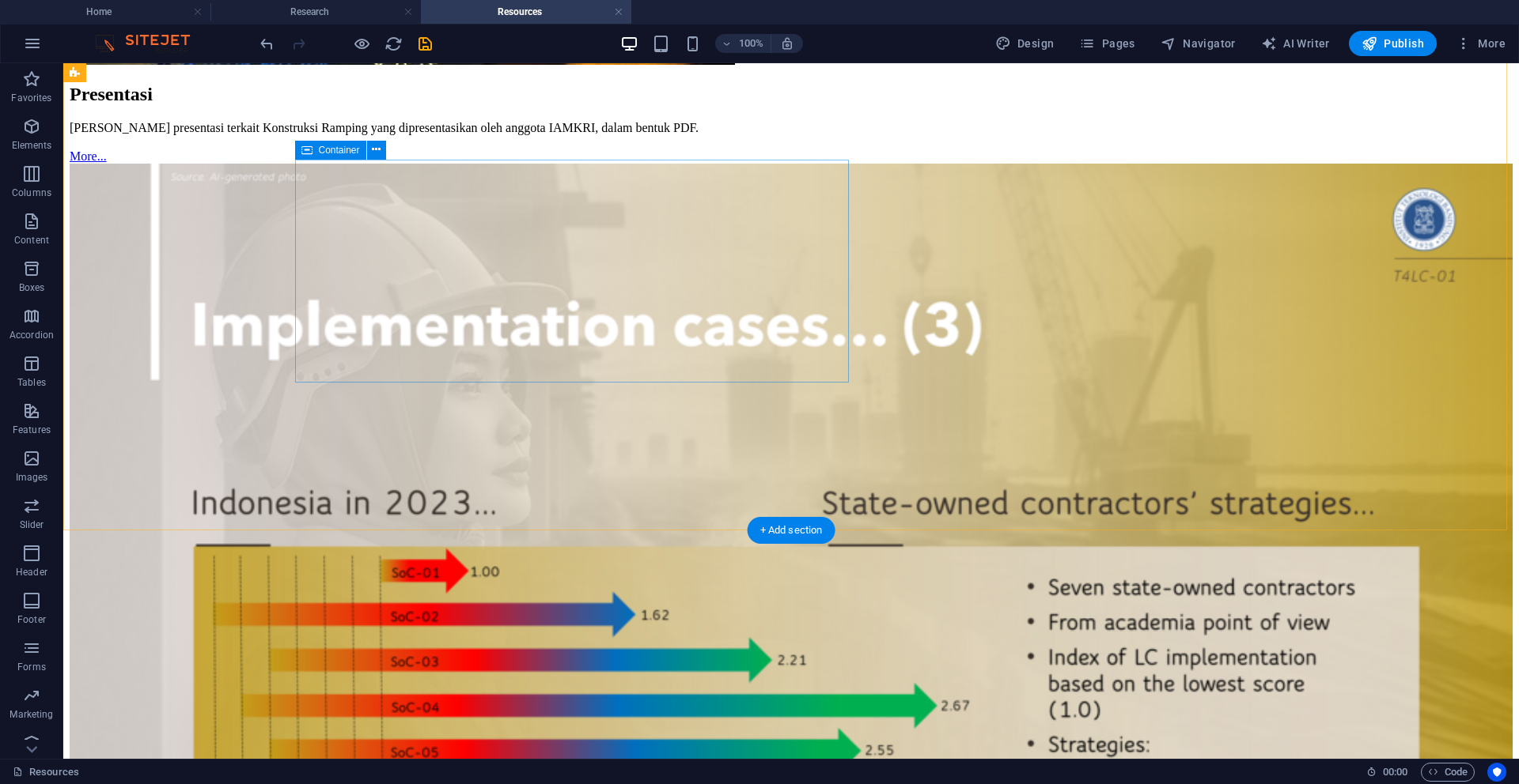
scroll to position [2055, 0]
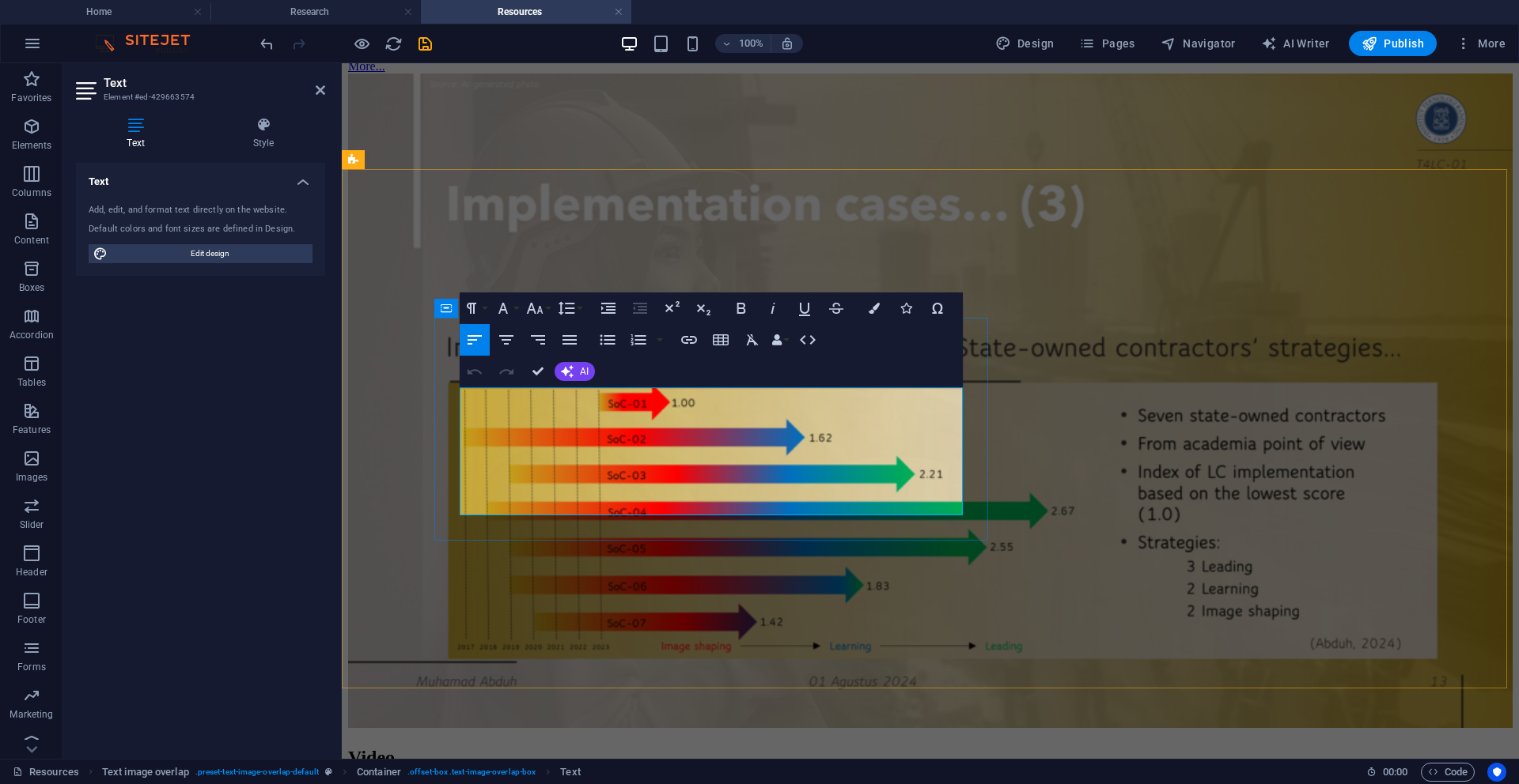
drag, startPoint x: 871, startPoint y: 449, endPoint x: 458, endPoint y: 398, distance: 416.1
copy p "Petunjuk praktis yang dihasilkan oleh IAMKRI untuk penerapan metode Konstruksi …"
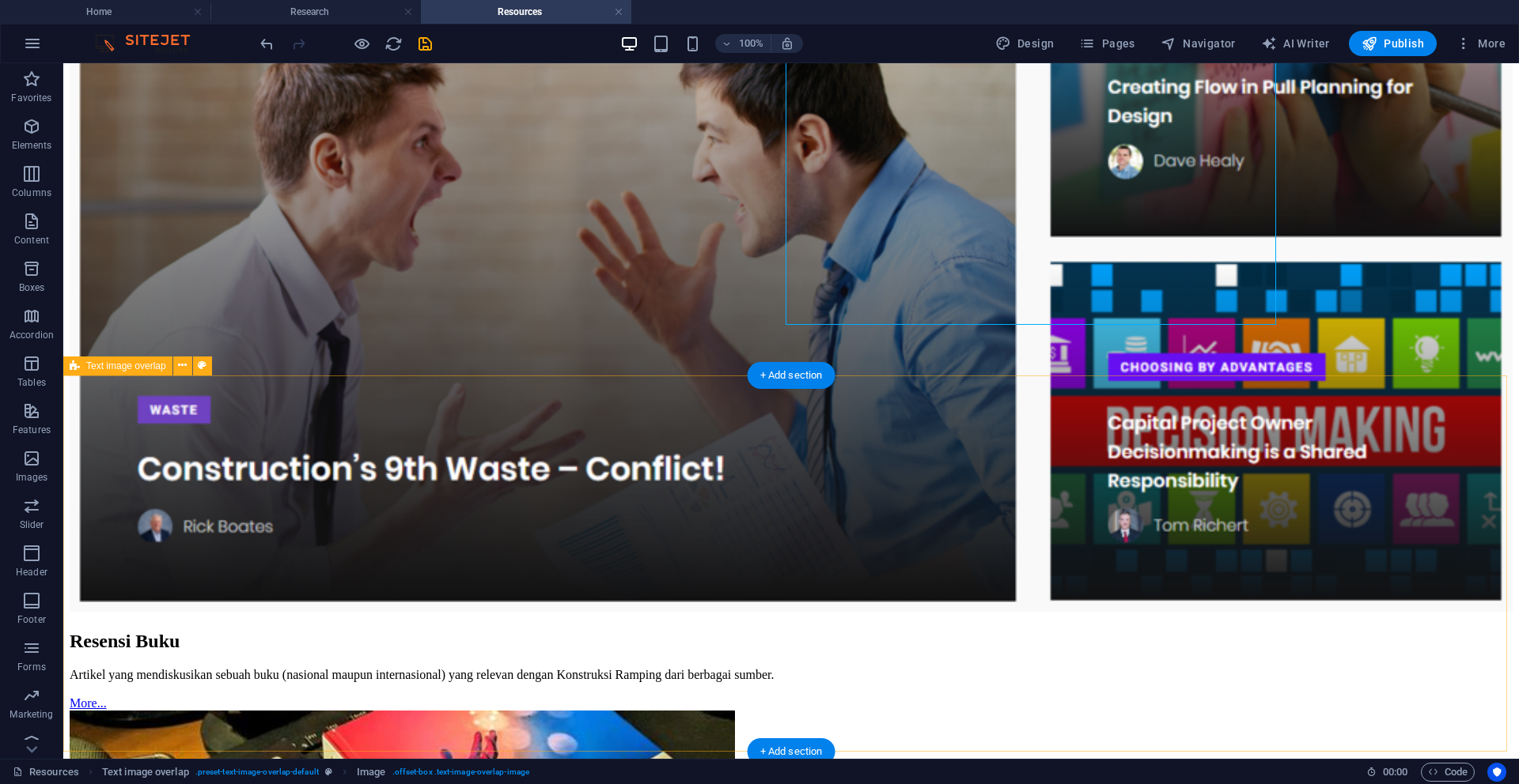
scroll to position [1186, 0]
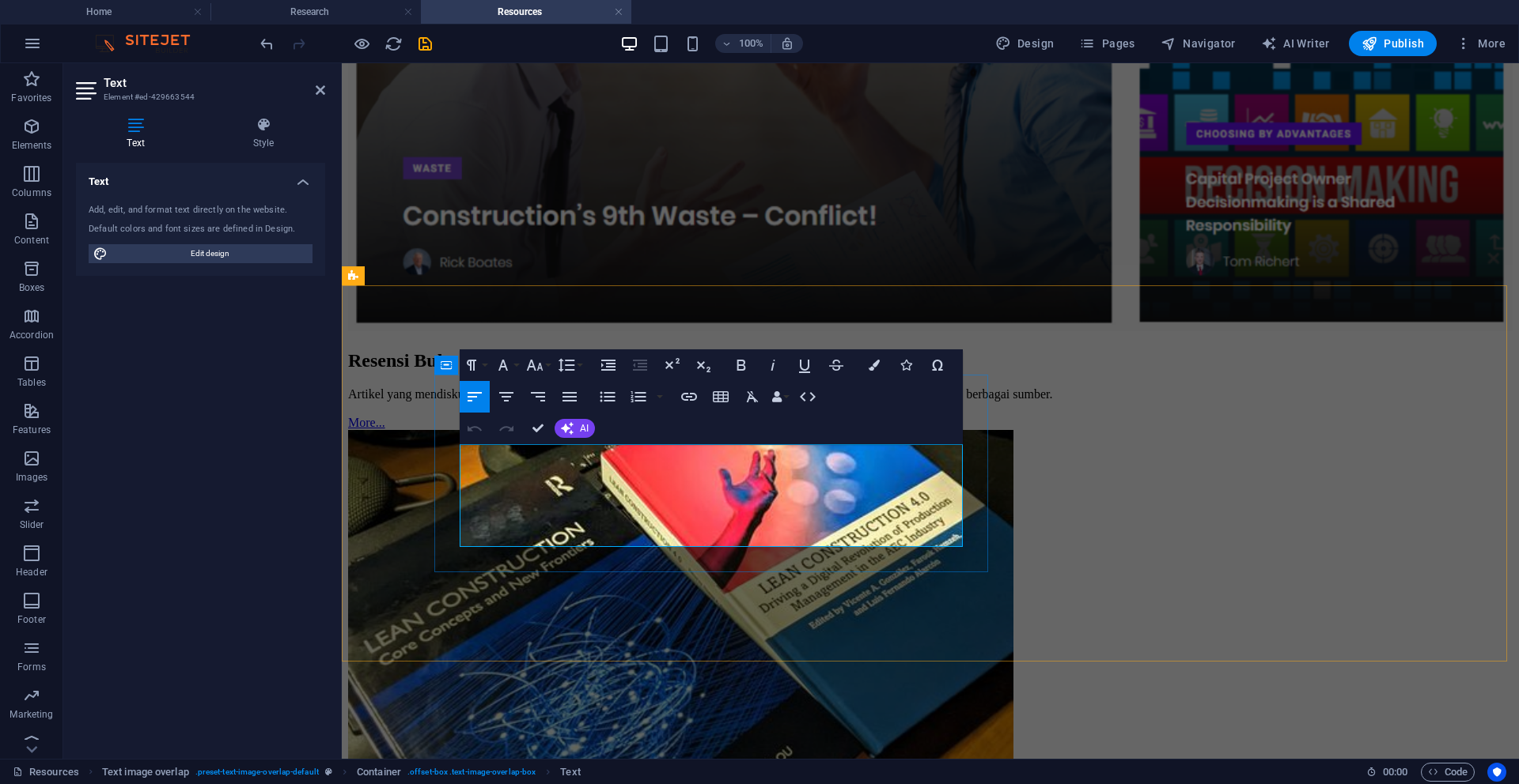
click at [447, 499] on icon "button" at bounding box center [450, 493] width 19 height 19
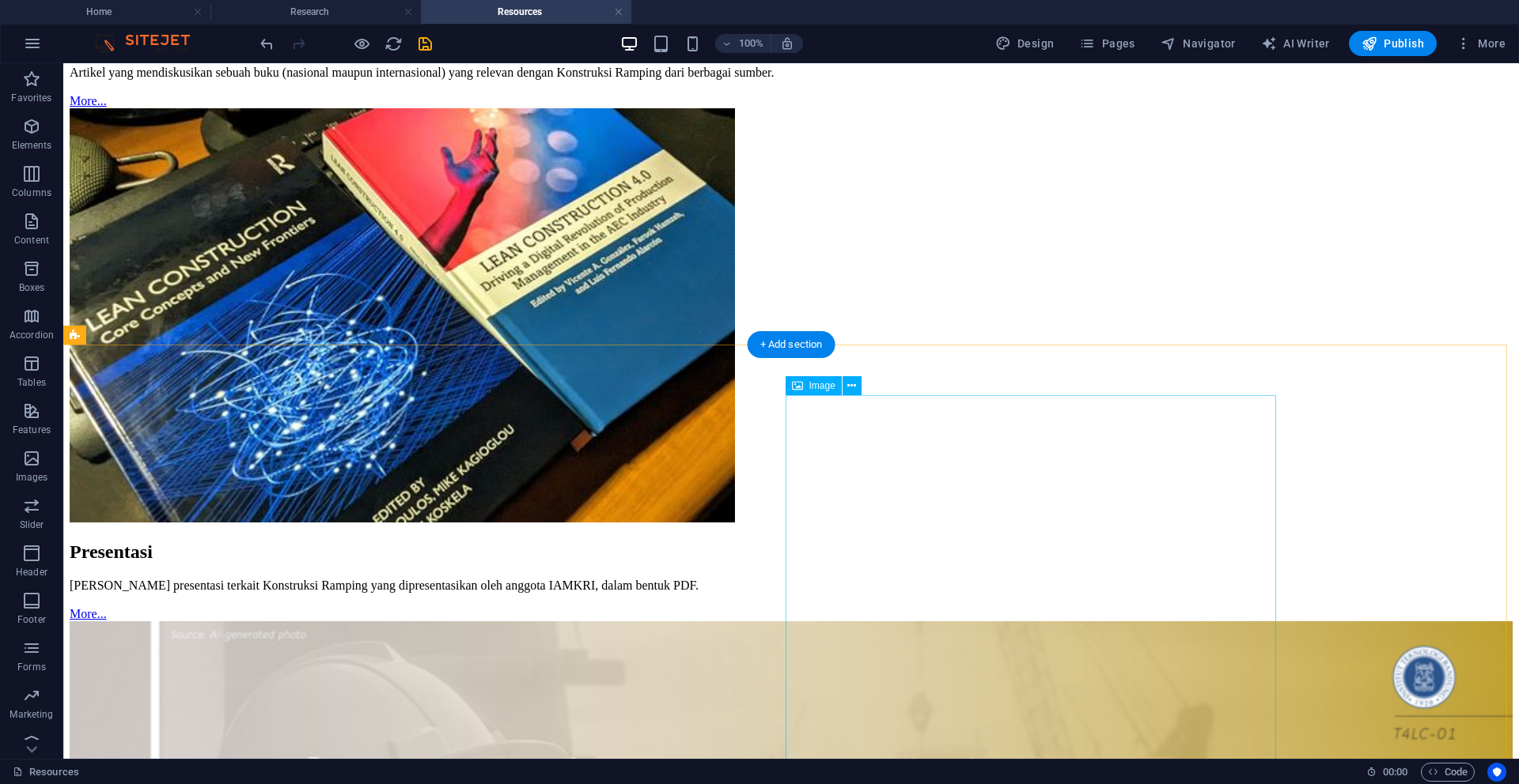
scroll to position [1660, 0]
